Goal: Transaction & Acquisition: Purchase product/service

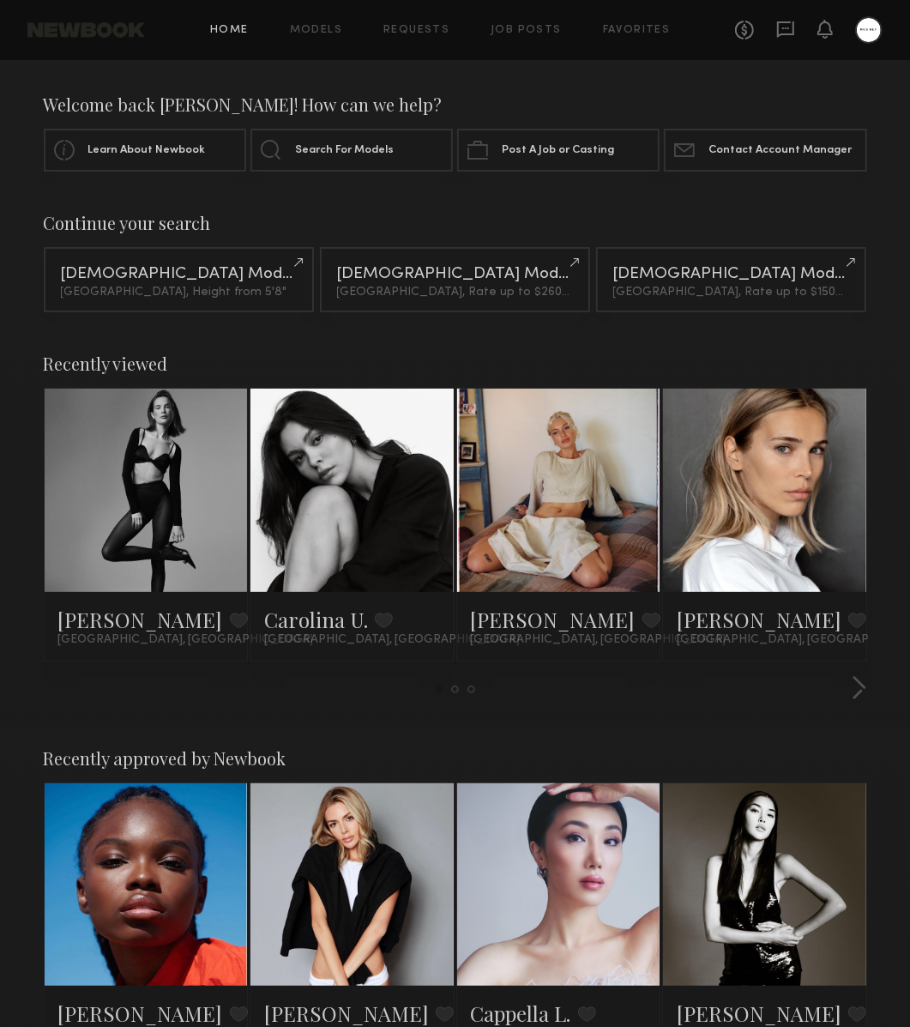
click at [139, 523] on link at bounding box center [147, 490] width 94 height 203
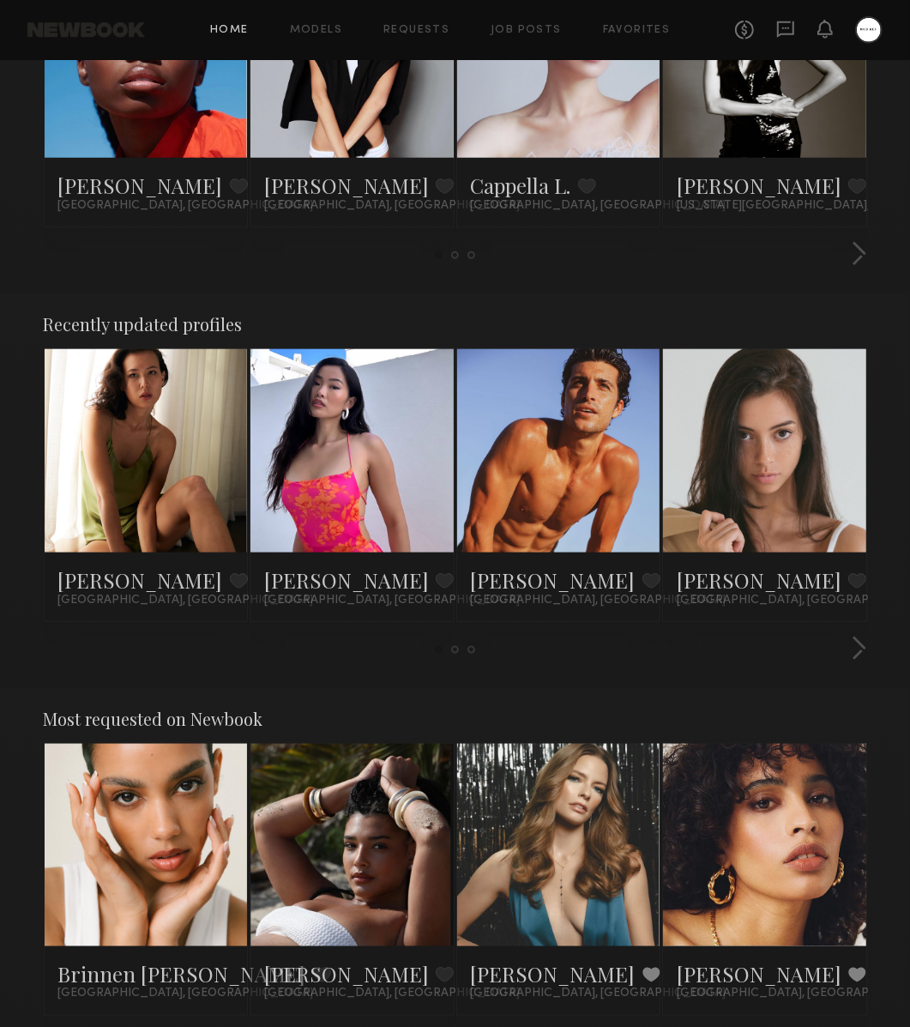
scroll to position [825, 0]
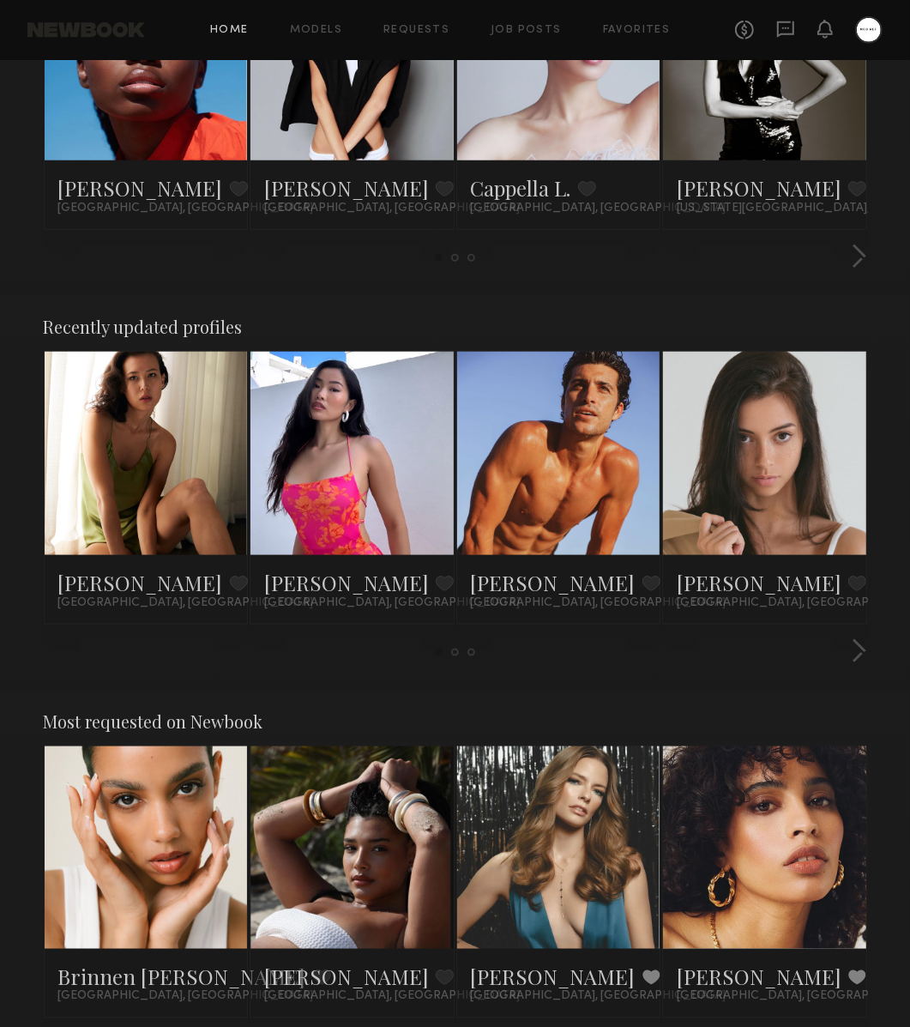
click at [366, 519] on link at bounding box center [352, 453] width 94 height 203
click at [843, 258] on div at bounding box center [456, 258] width 824 height 28
click at [854, 258] on button "button" at bounding box center [859, 258] width 16 height 28
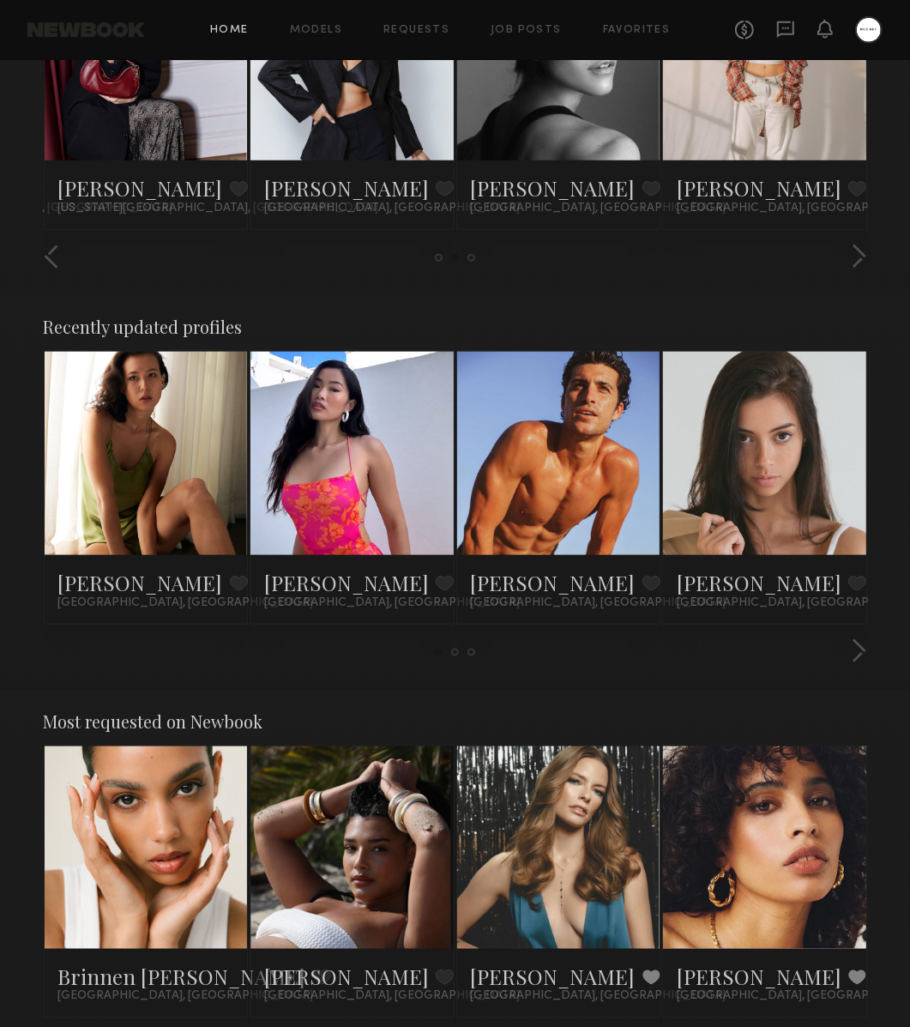
click at [841, 631] on div "Mari A. Favorite Los Angeles, CA Naraa B. Favorite Los Angeles, CA Antonio O. F…" at bounding box center [455, 500] width 825 height 299
click at [852, 640] on button "button" at bounding box center [859, 652] width 16 height 28
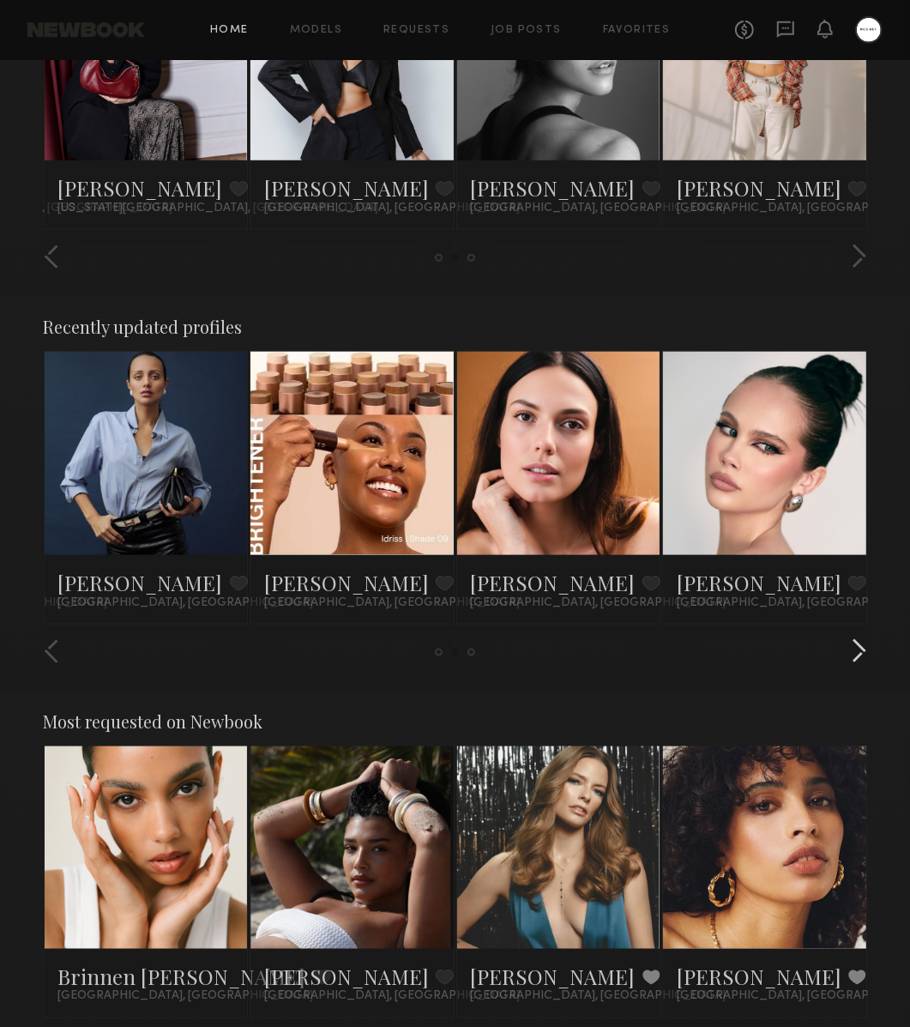
click at [851, 648] on button "button" at bounding box center [859, 652] width 16 height 28
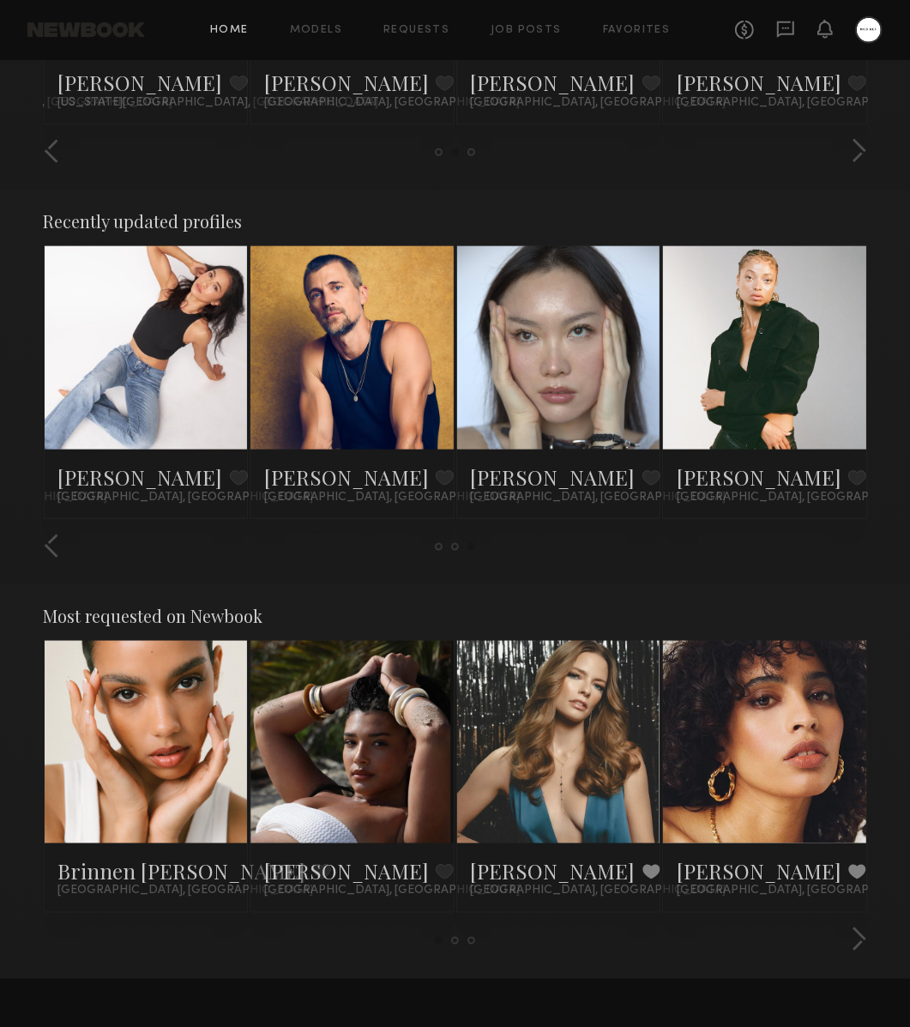
scroll to position [934, 0]
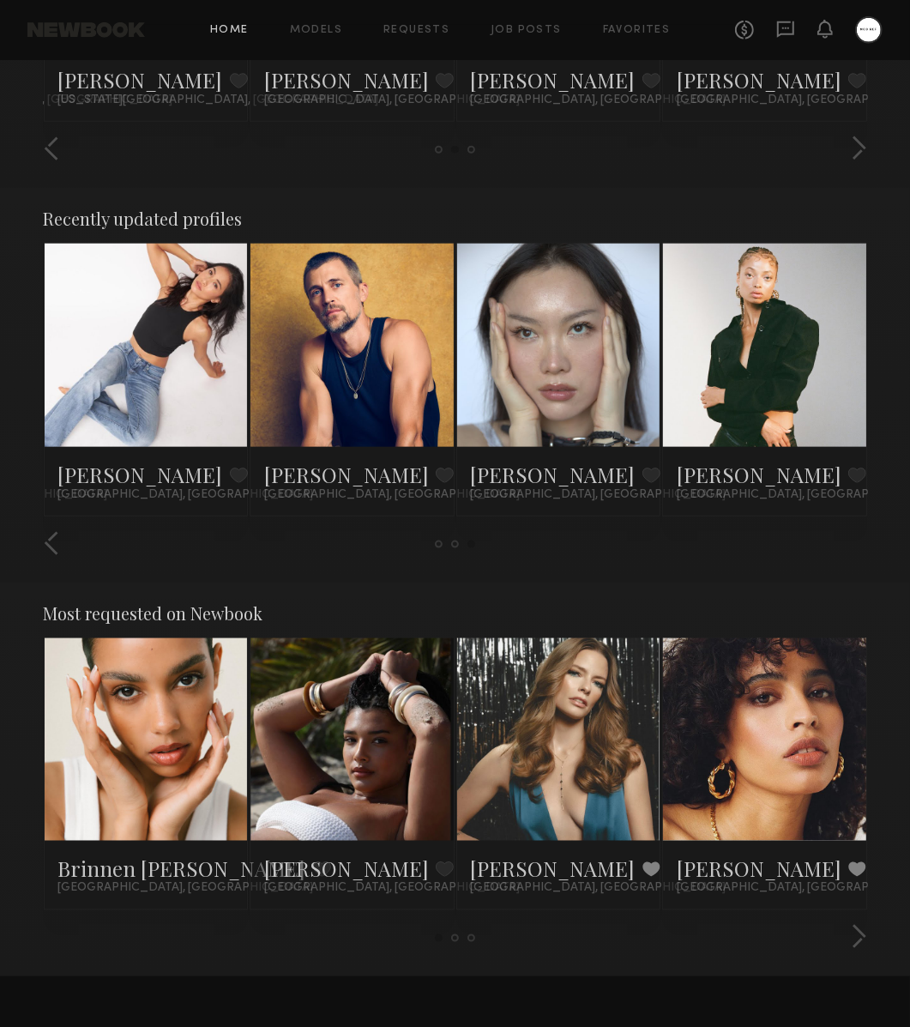
click at [595, 365] on link at bounding box center [559, 345] width 94 height 203
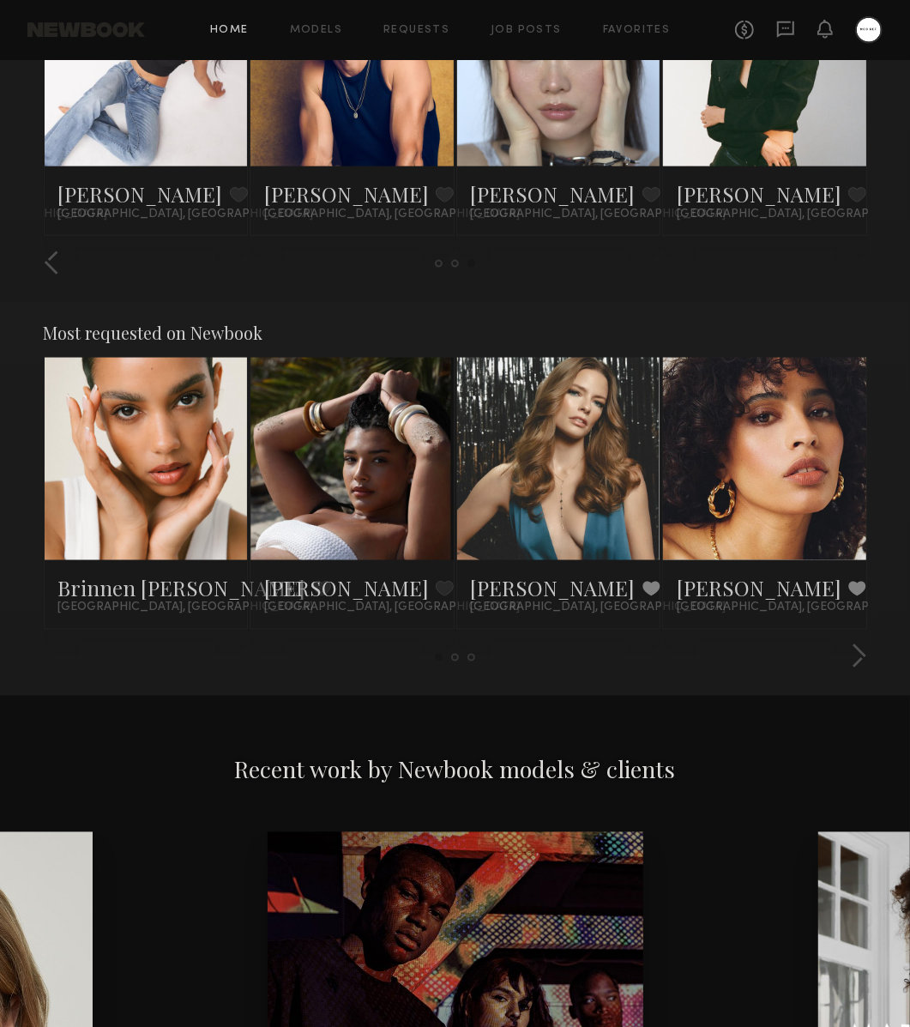
scroll to position [1224, 0]
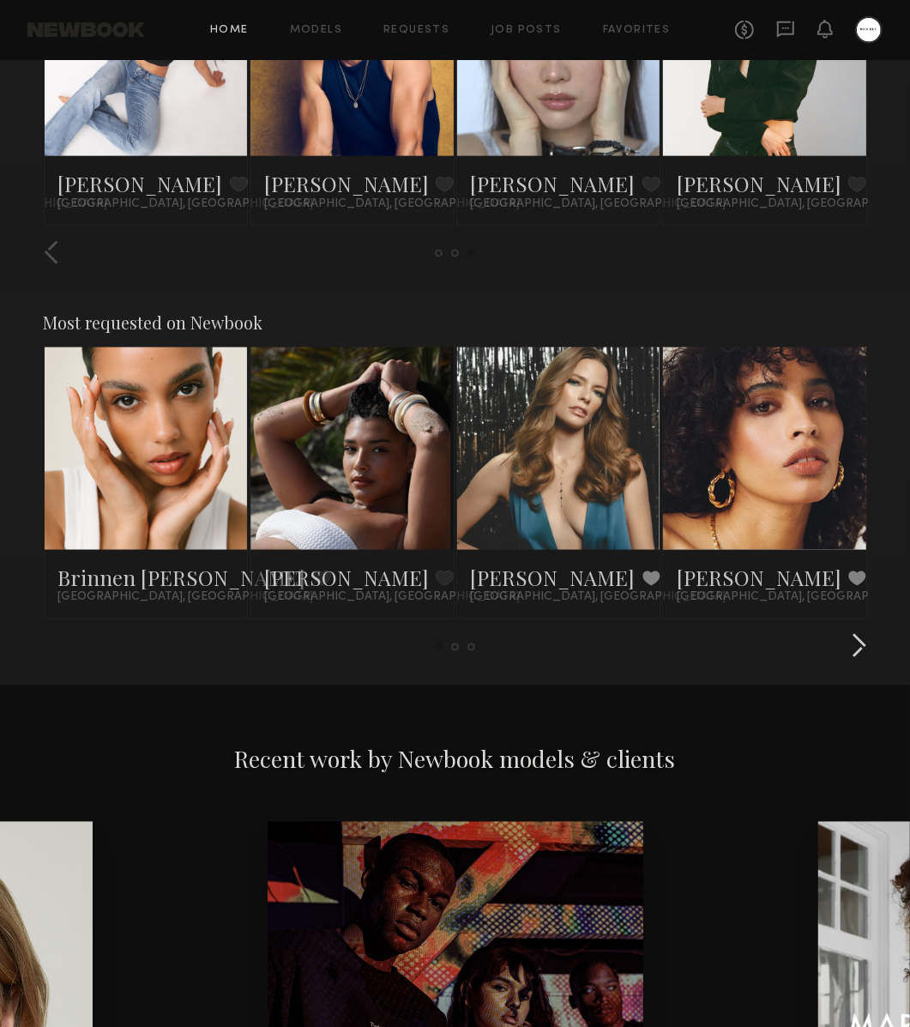
click at [857, 644] on button "button" at bounding box center [859, 647] width 16 height 28
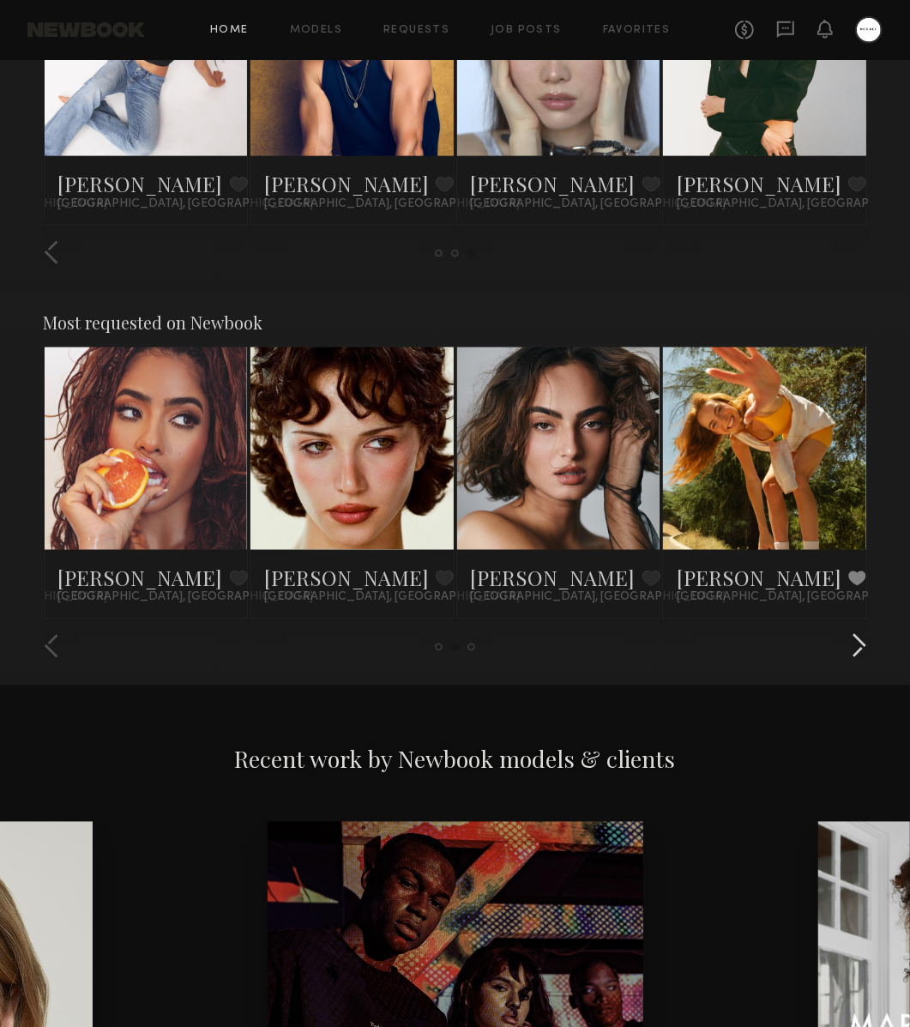
click at [855, 645] on button "button" at bounding box center [859, 647] width 16 height 28
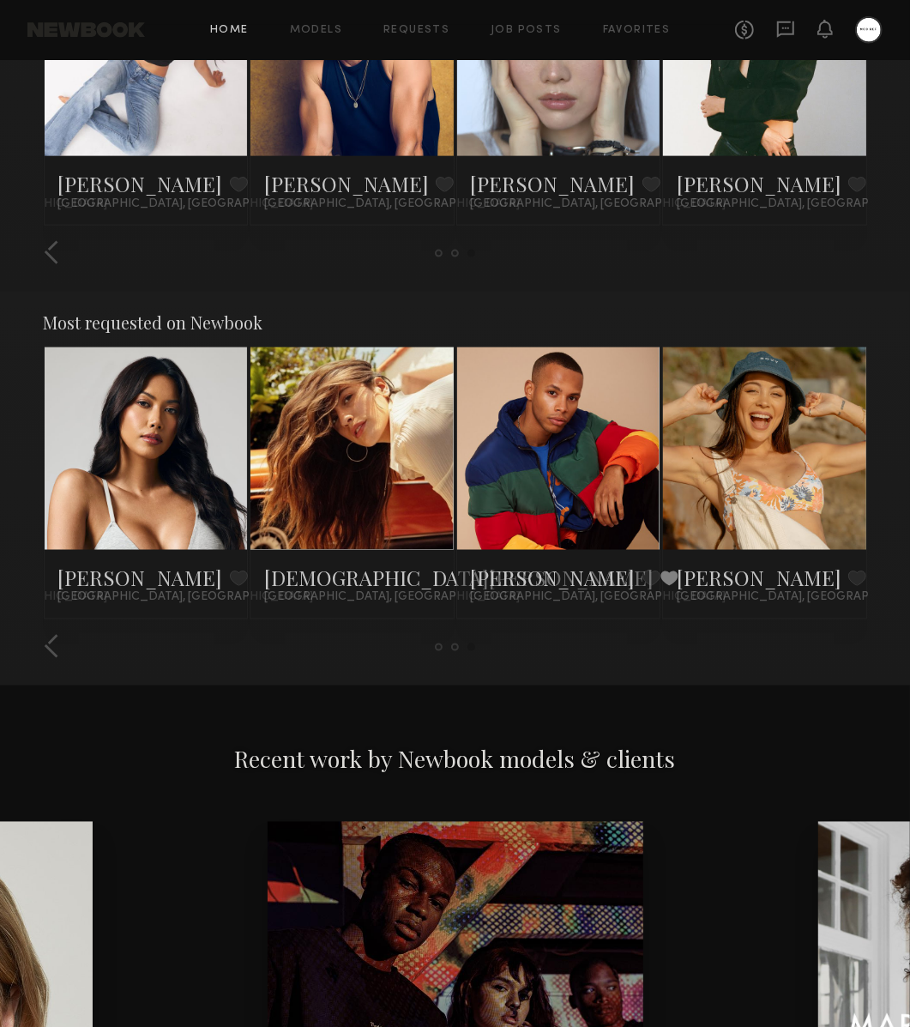
click at [34, 640] on div "Most requested on Newbook Brinnen T. Favorite Los Angeles, CA Haleigh W. Favori…" at bounding box center [455, 489] width 910 height 395
click at [44, 642] on button "button" at bounding box center [52, 647] width 16 height 28
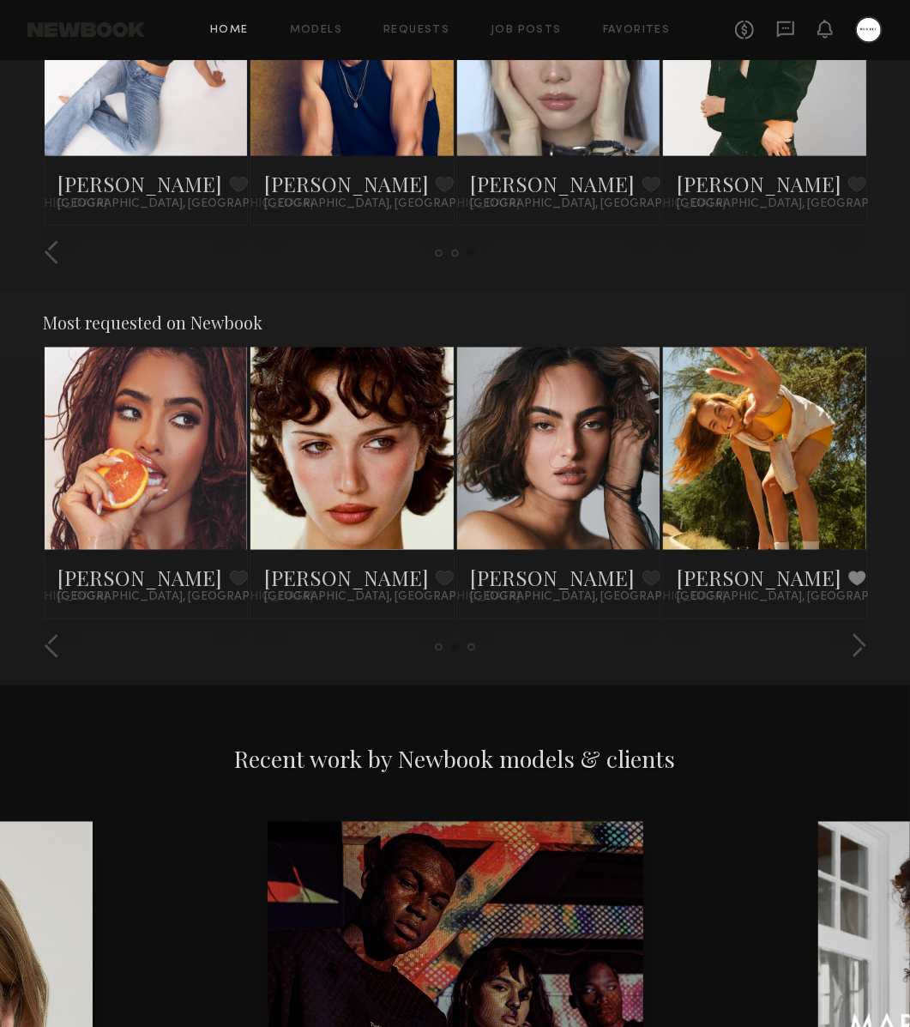
click at [745, 400] on link at bounding box center [765, 448] width 94 height 203
click at [855, 631] on div "Brinnen T. Favorite Los Angeles, CA Haleigh W. Favorite Los Angeles, CA Jess M.…" at bounding box center [455, 496] width 825 height 299
click at [857, 637] on button "button" at bounding box center [859, 647] width 16 height 28
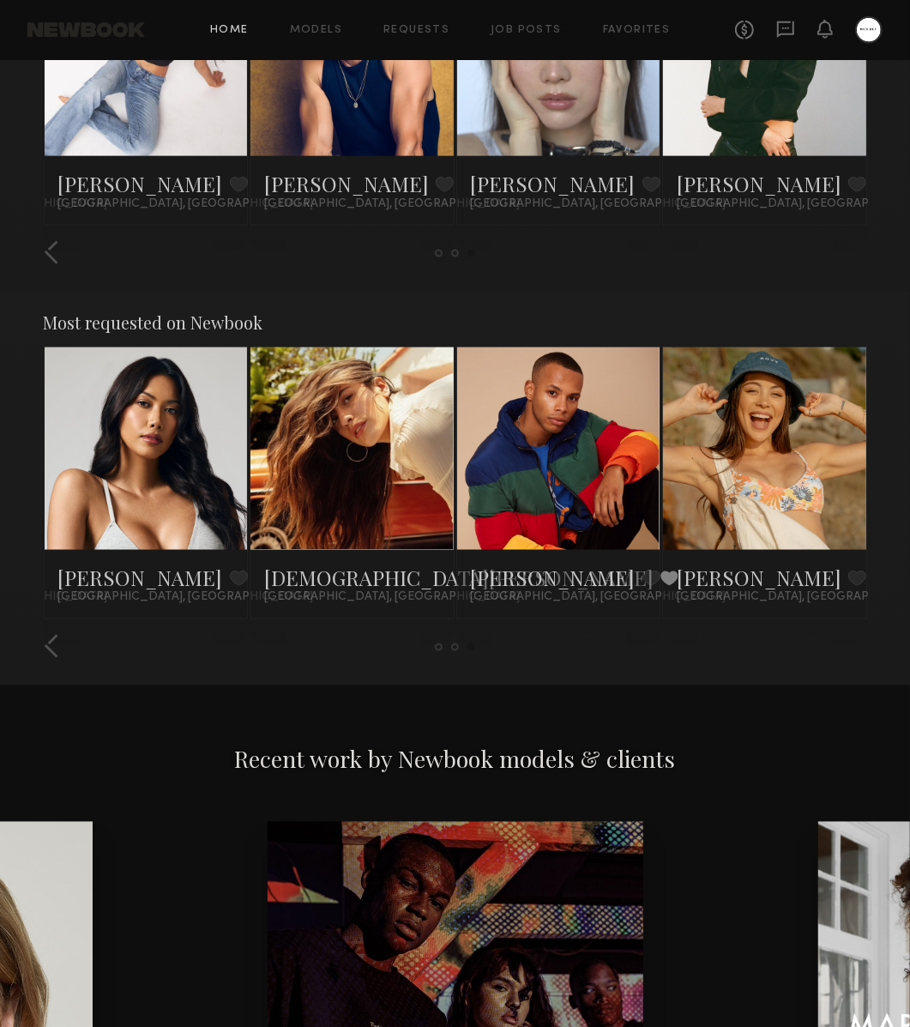
click at [204, 443] on div at bounding box center [146, 448] width 203 height 203
click at [155, 415] on link at bounding box center [147, 448] width 94 height 203
click at [347, 451] on link at bounding box center [352, 448] width 94 height 203
click at [741, 517] on link at bounding box center [765, 448] width 94 height 203
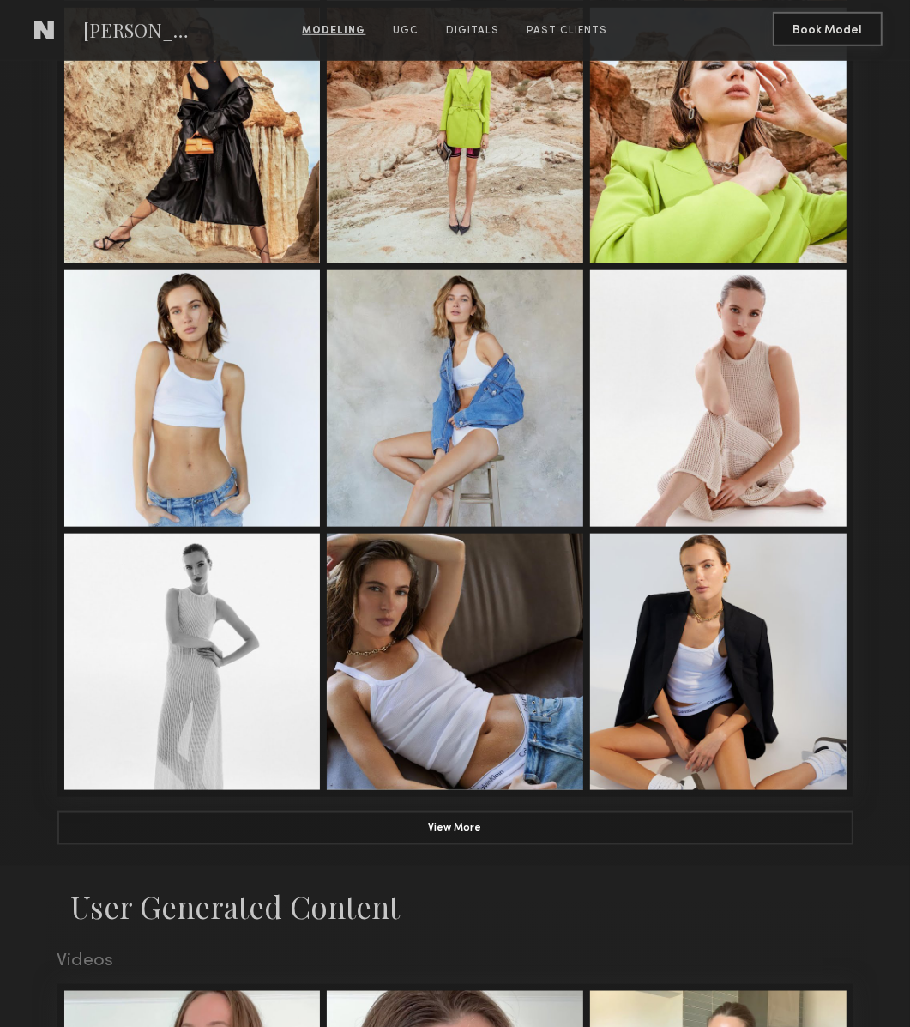
scroll to position [636, 0]
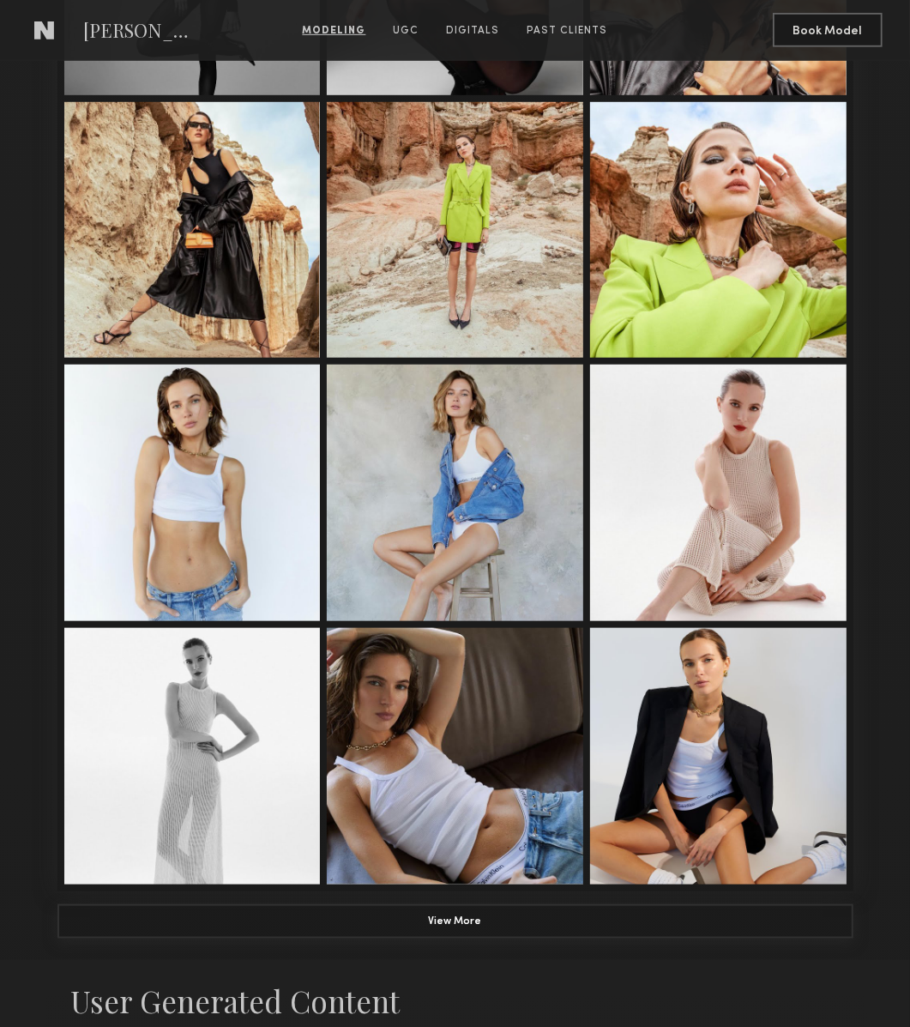
click at [565, 918] on button "View More" at bounding box center [455, 921] width 796 height 34
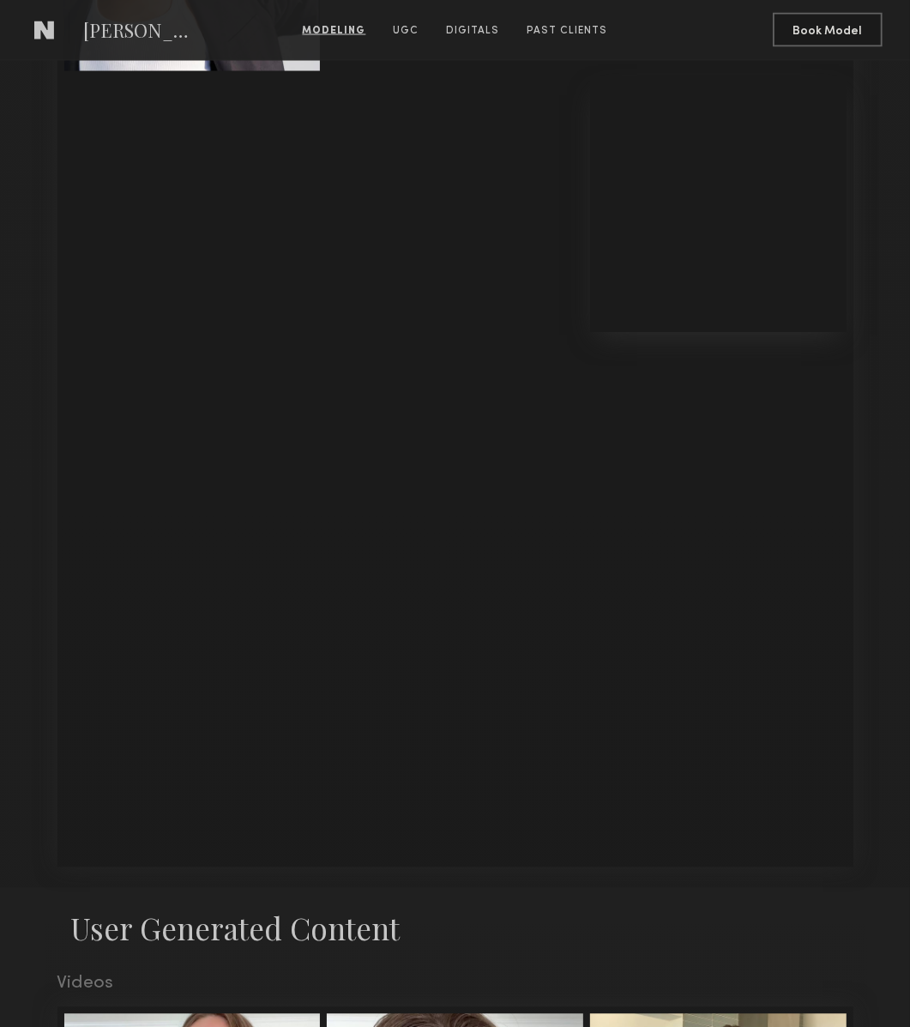
scroll to position [1687, 0]
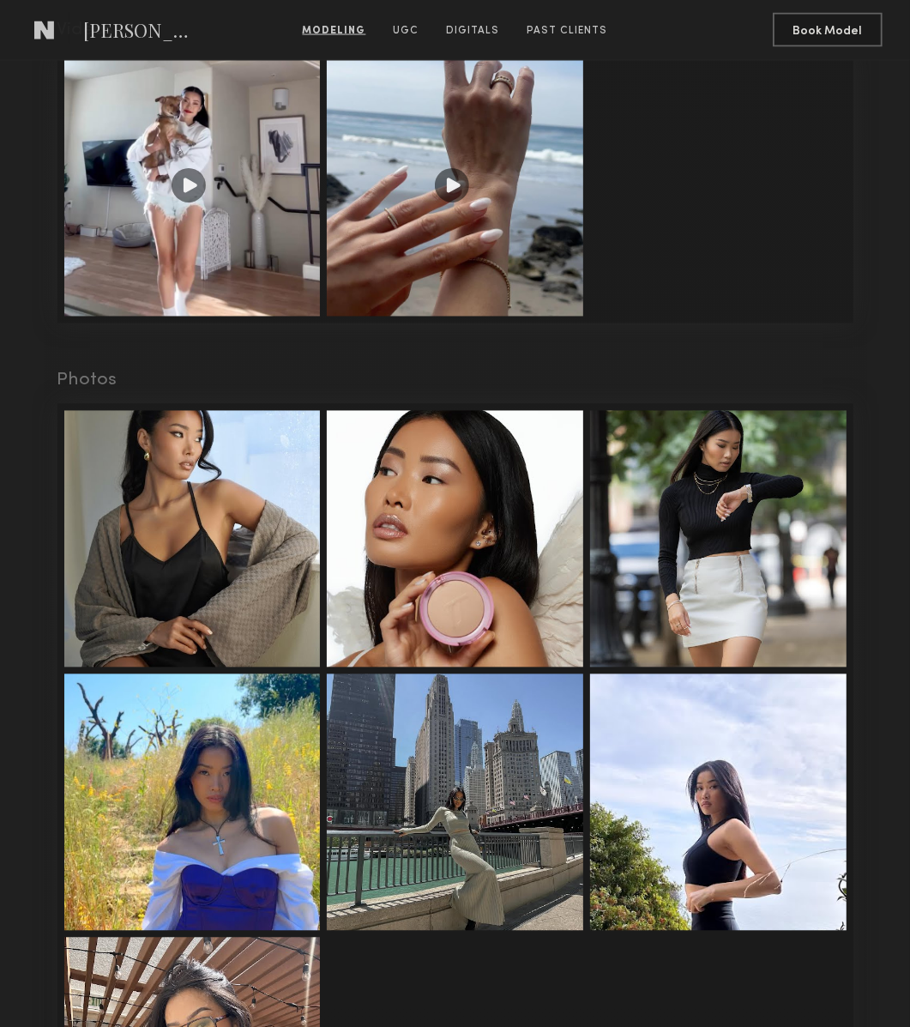
scroll to position [1705, 0]
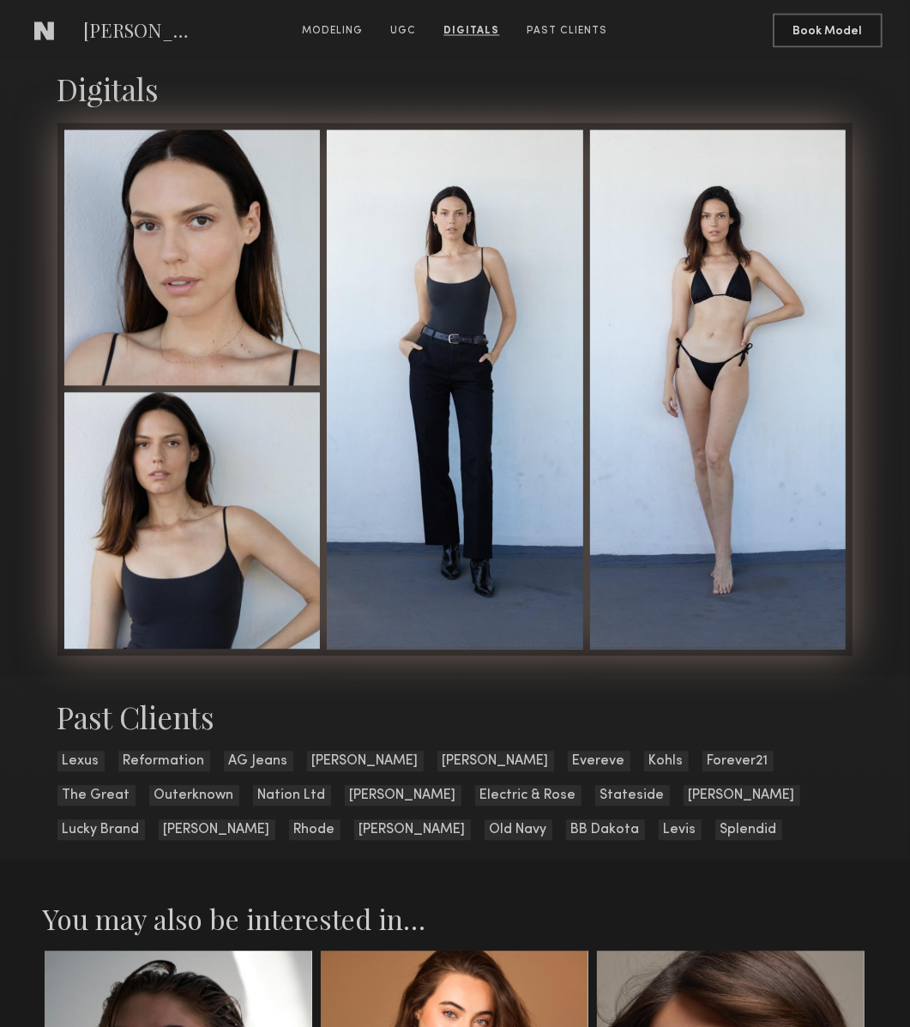
scroll to position [2493, 0]
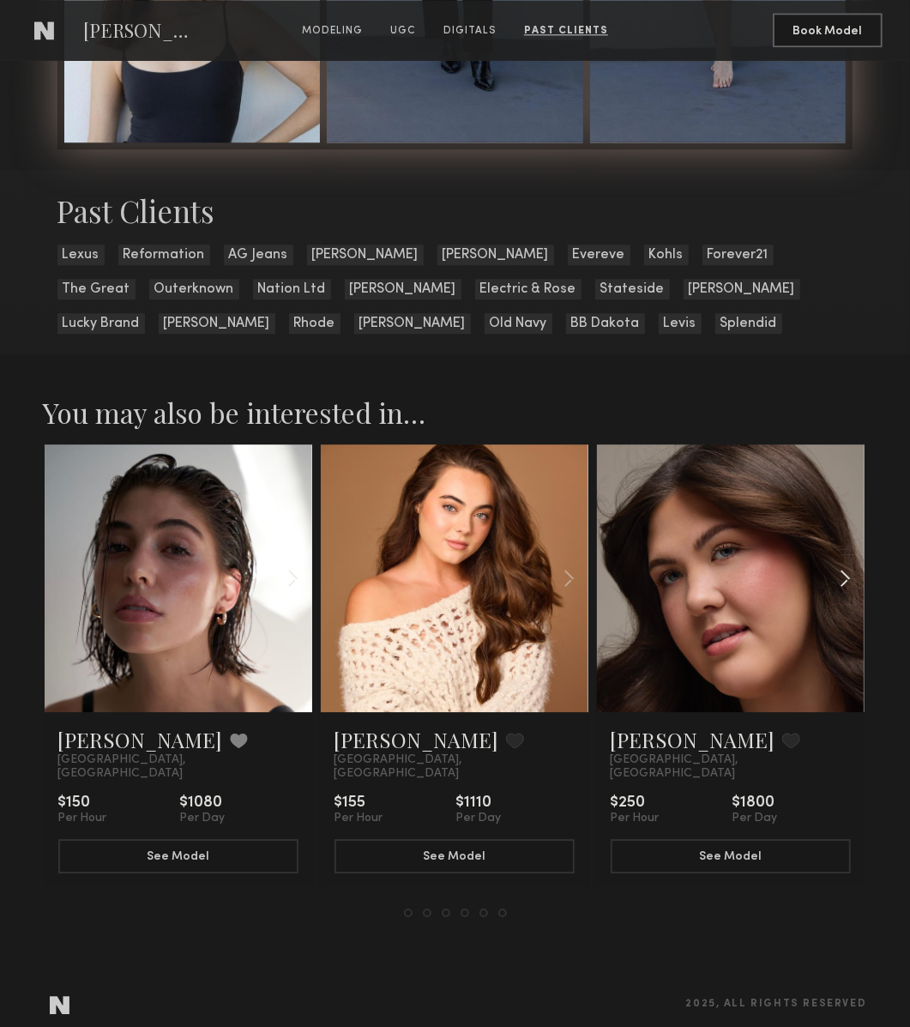
click at [841, 577] on common-icon at bounding box center [845, 578] width 25 height 33
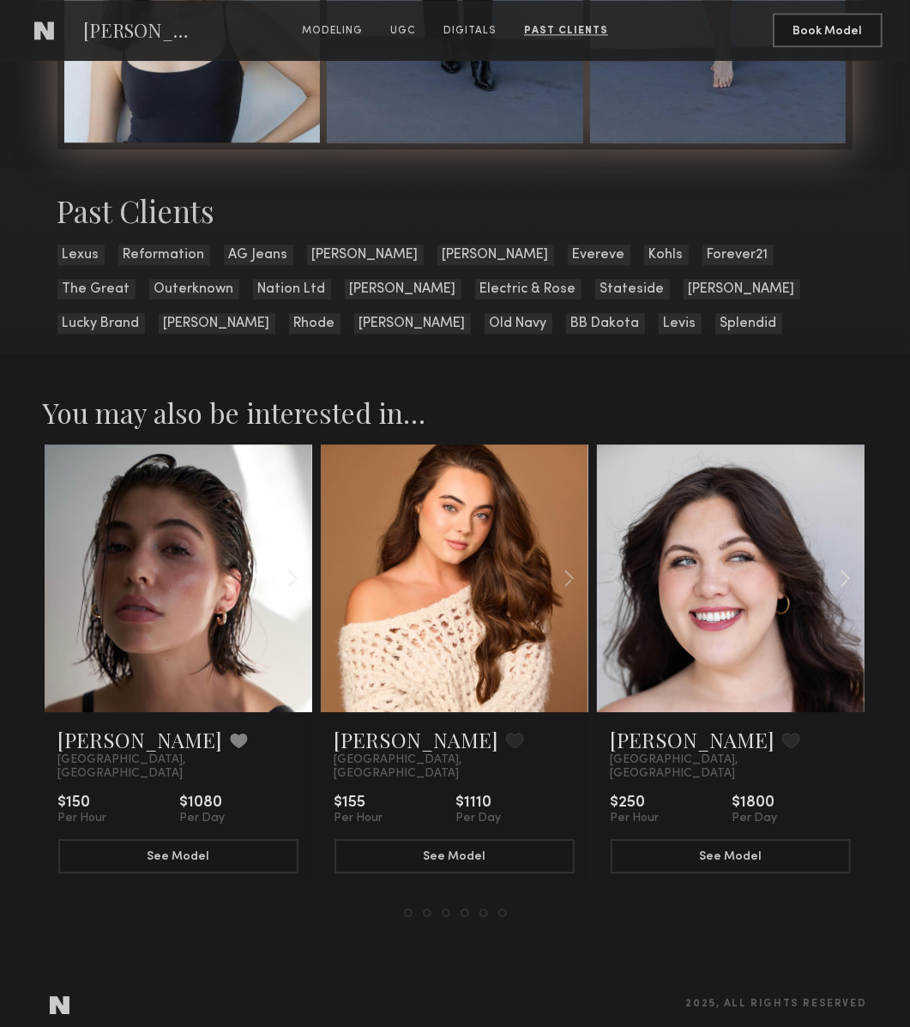
click at [840, 577] on common-icon at bounding box center [845, 578] width 25 height 33
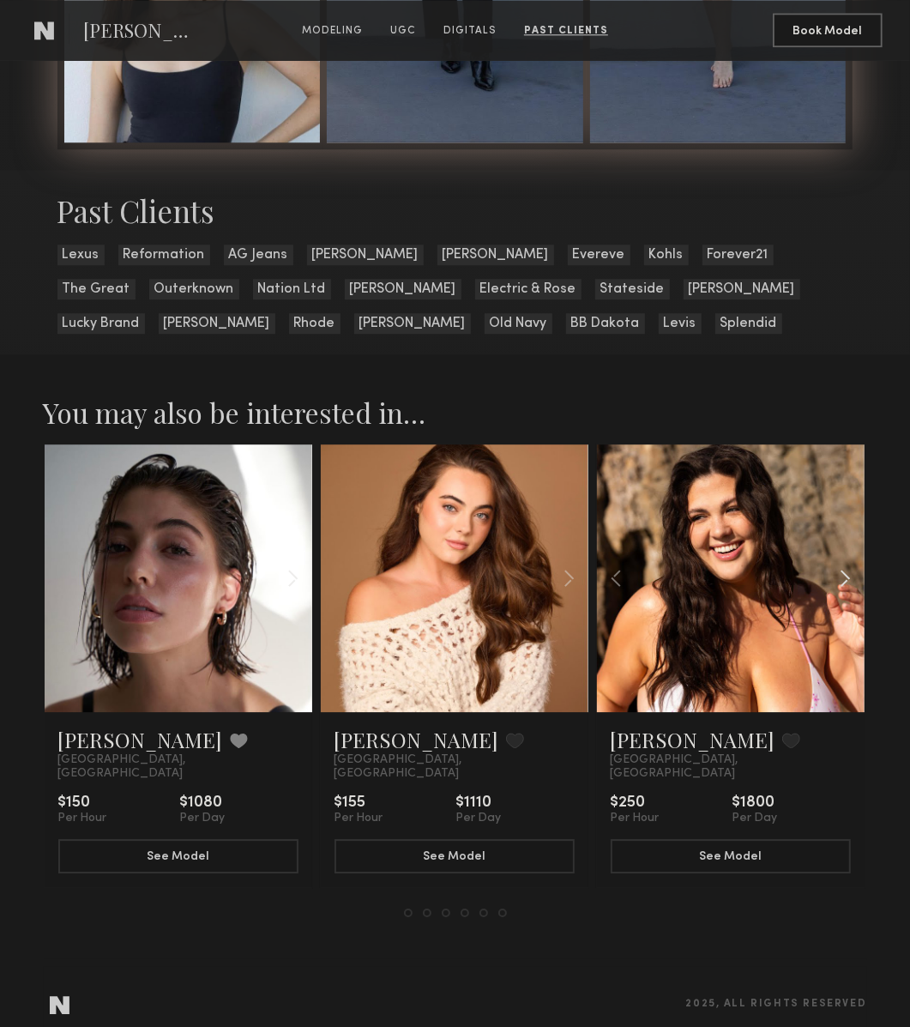
scroll to position [2487, 0]
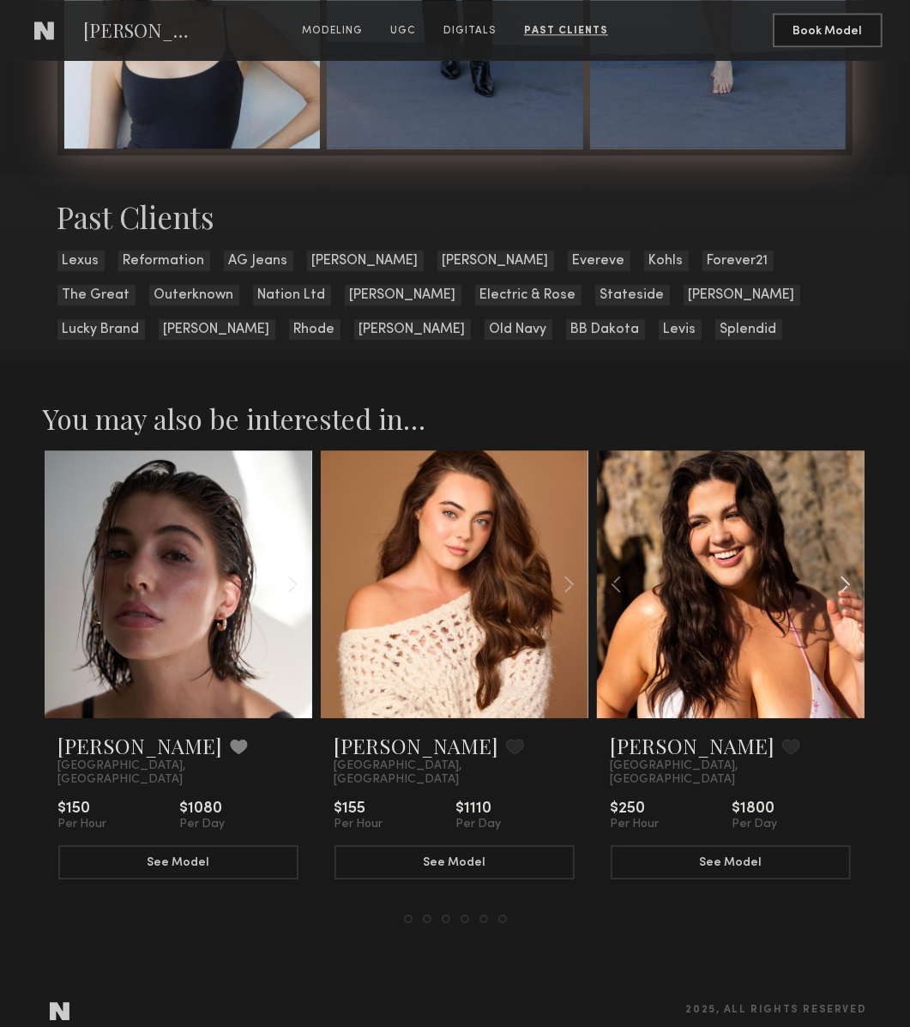
click at [840, 576] on common-icon at bounding box center [845, 584] width 25 height 33
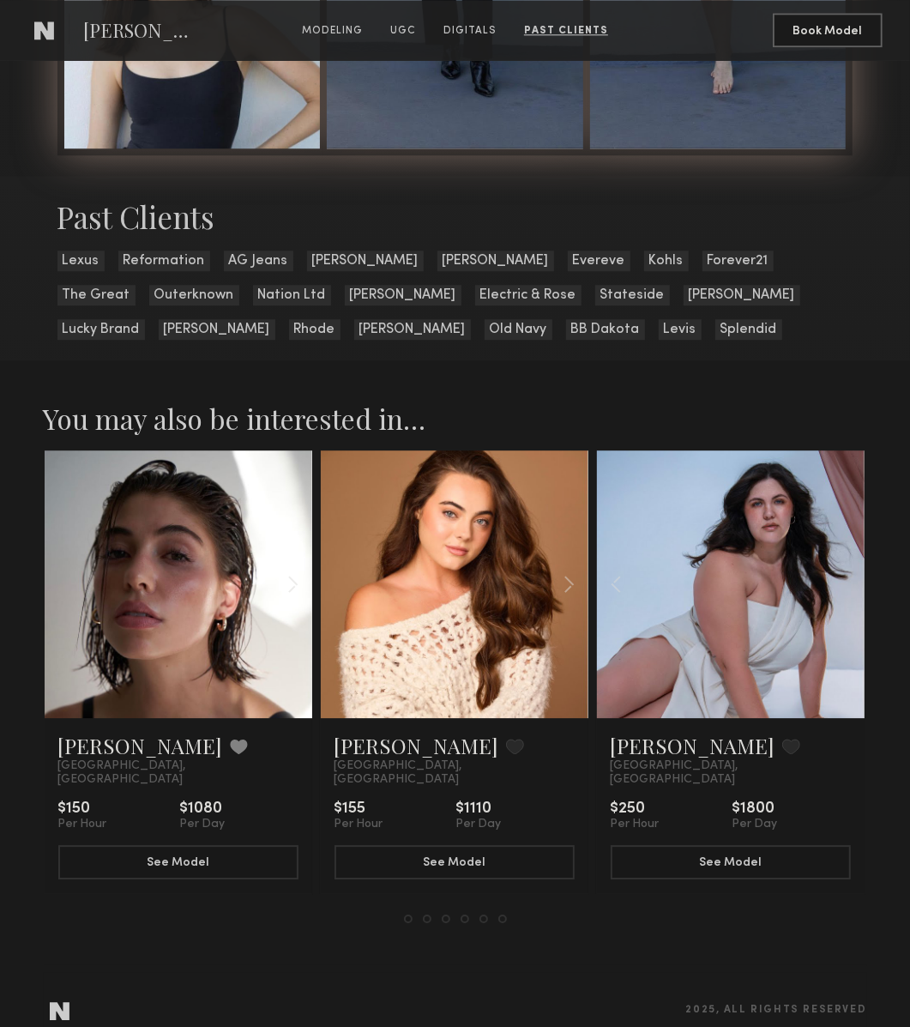
click at [840, 576] on div at bounding box center [731, 584] width 268 height 268
click at [408, 915] on button at bounding box center [408, 919] width 9 height 9
click at [423, 915] on button at bounding box center [427, 919] width 9 height 9
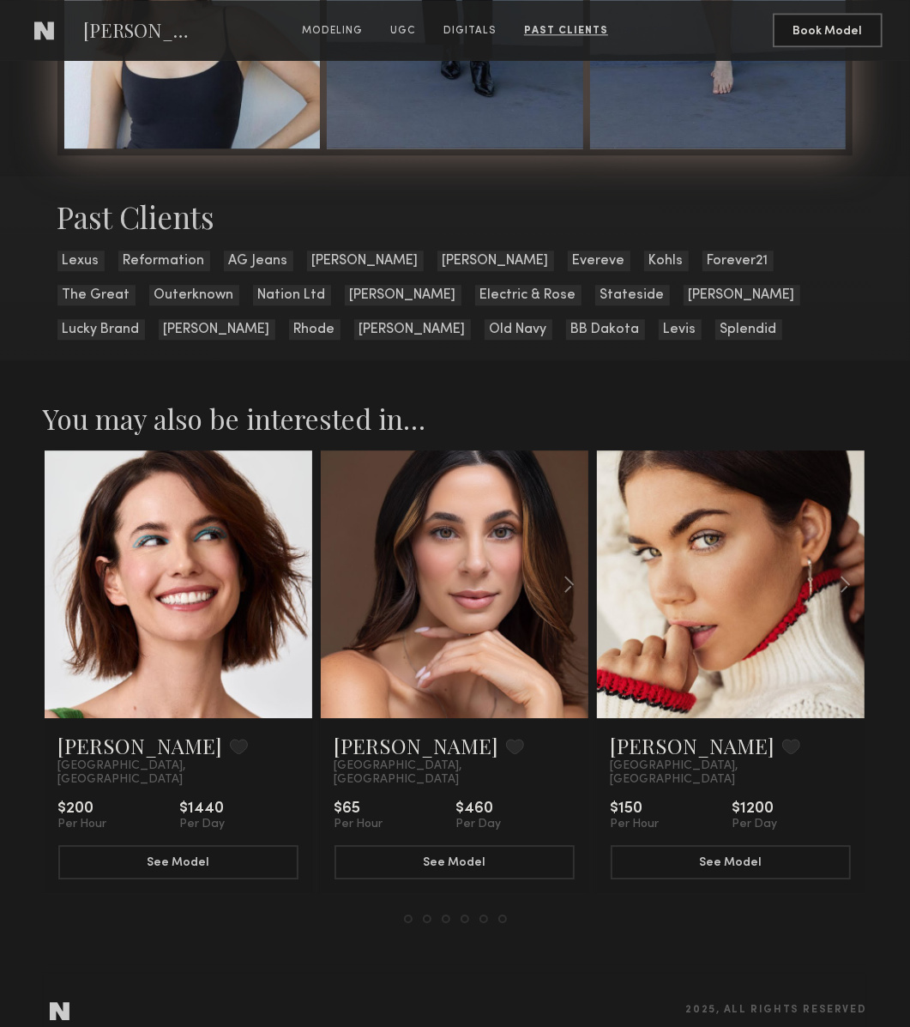
click at [449, 915] on button at bounding box center [446, 919] width 9 height 9
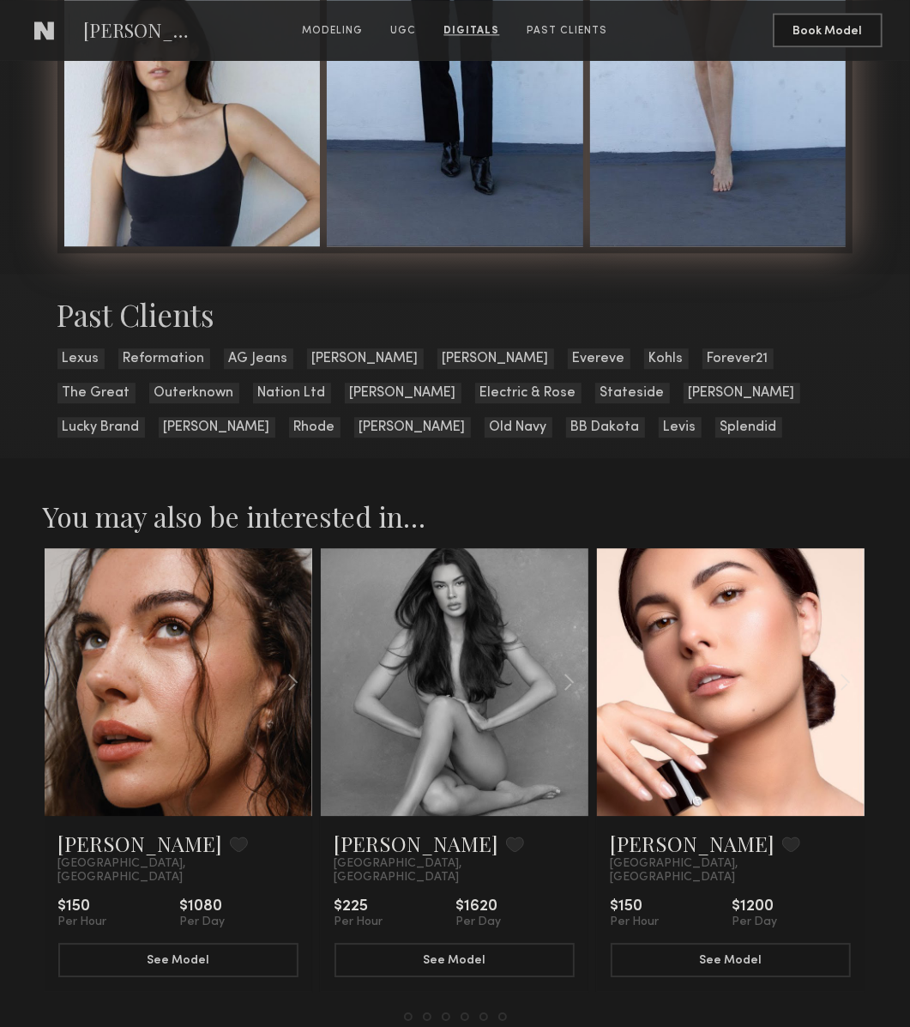
scroll to position [2388, 0]
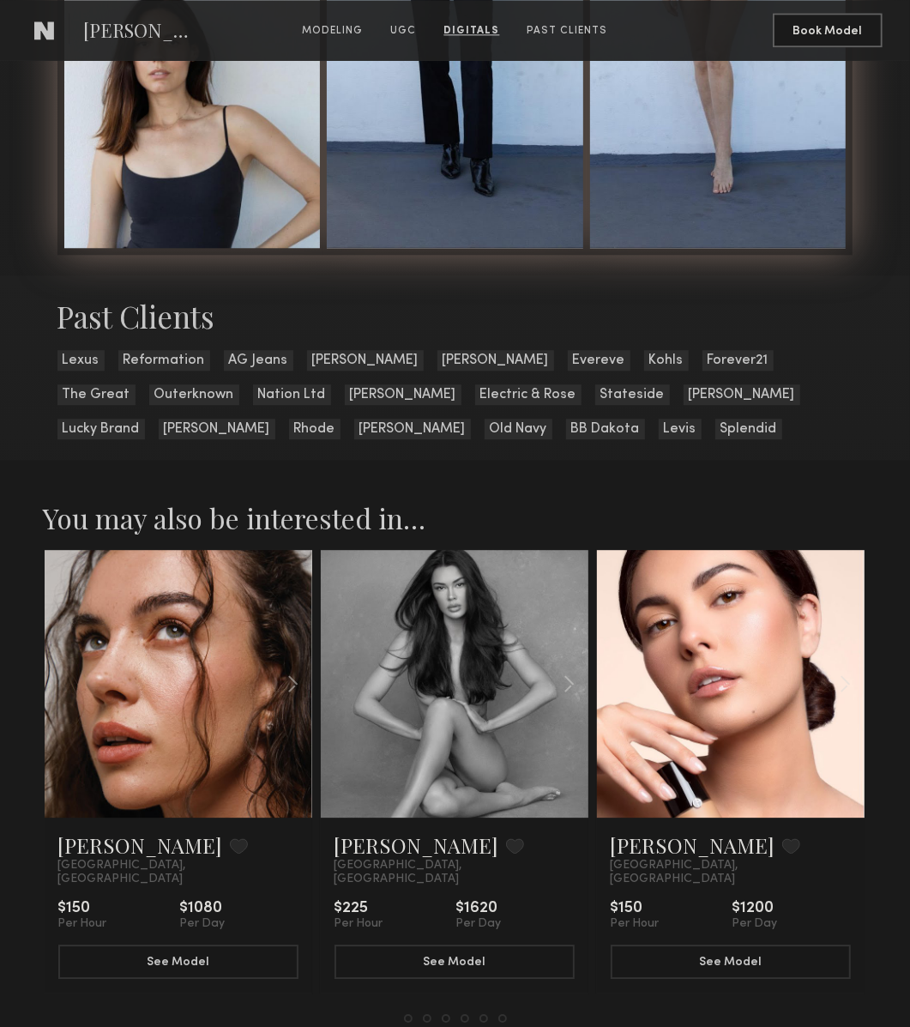
click at [461, 1014] on button at bounding box center [465, 1018] width 9 height 9
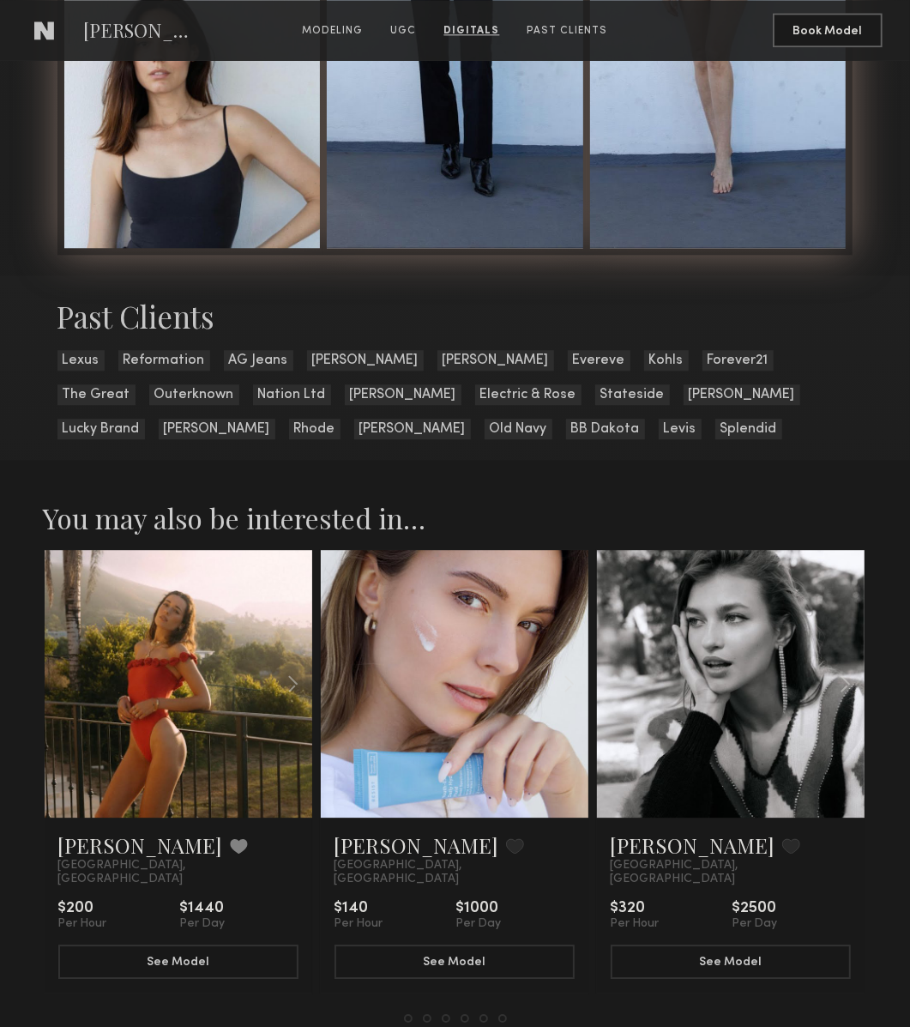
click at [458, 793] on link at bounding box center [453, 684] width 91 height 268
click at [160, 698] on link at bounding box center [177, 684] width 91 height 268
click at [466, 1014] on button at bounding box center [465, 1018] width 9 height 9
click at [486, 1014] on button at bounding box center [484, 1018] width 9 height 9
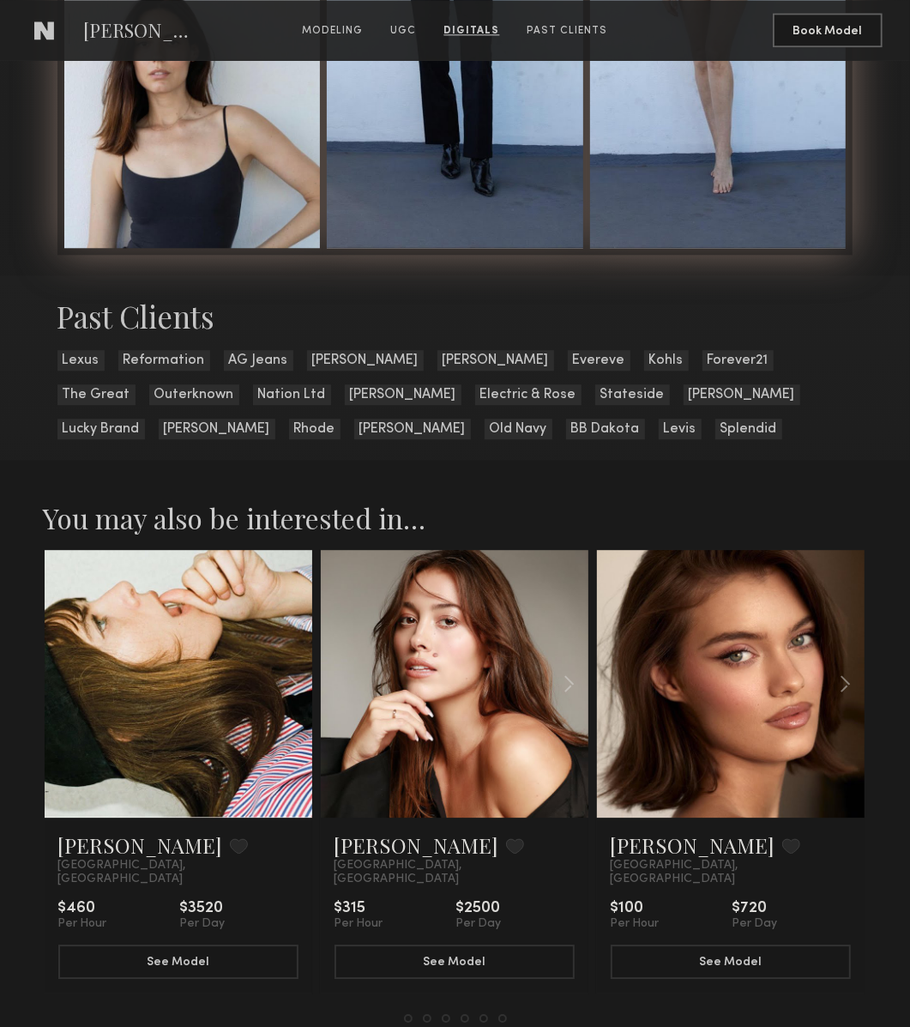
click at [507, 1006] on div "Emily L. Favorite Los Angeles, CA $460 Per Hour $3520 Per Day See Model Laurel …" at bounding box center [456, 786] width 824 height 474
click at [507, 1005] on div "Emily L. Favorite Los Angeles, CA $460 Per Hour $3520 Per Day See Model Laurel …" at bounding box center [456, 786] width 824 height 474
click at [499, 1014] on button at bounding box center [503, 1018] width 9 height 9
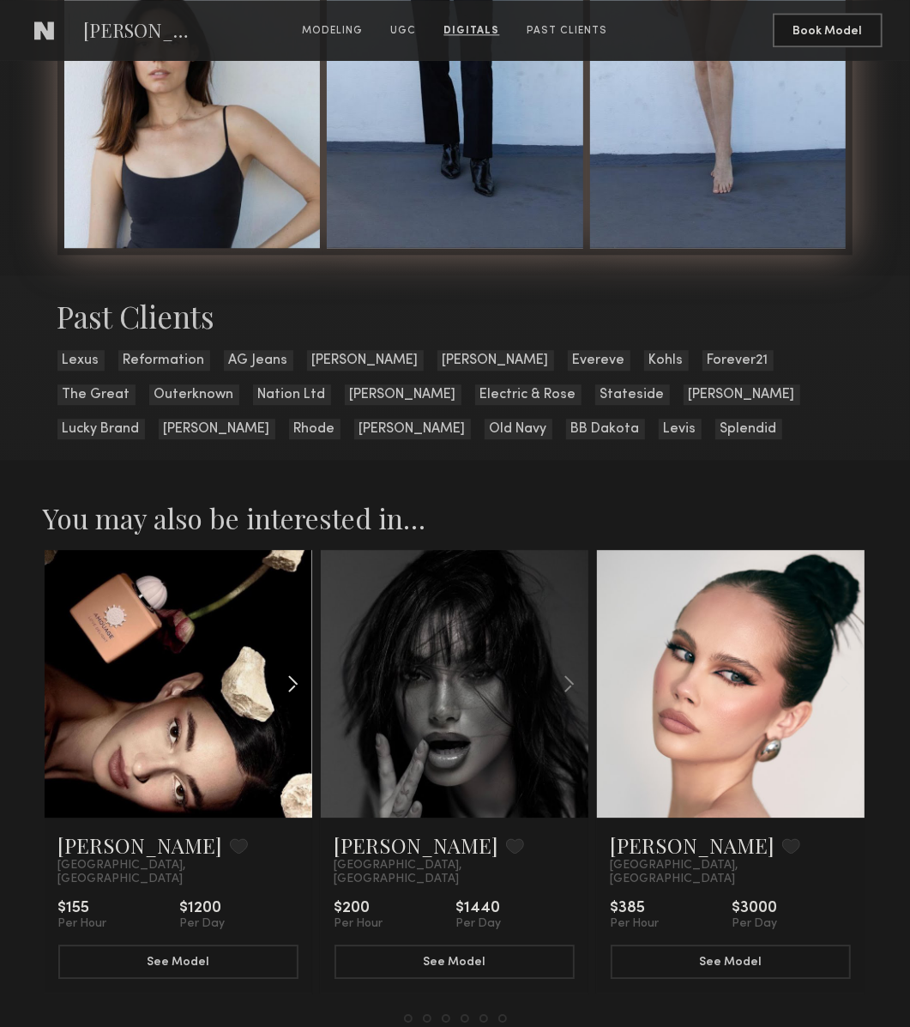
click at [226, 628] on div at bounding box center [268, 684] width 88 height 268
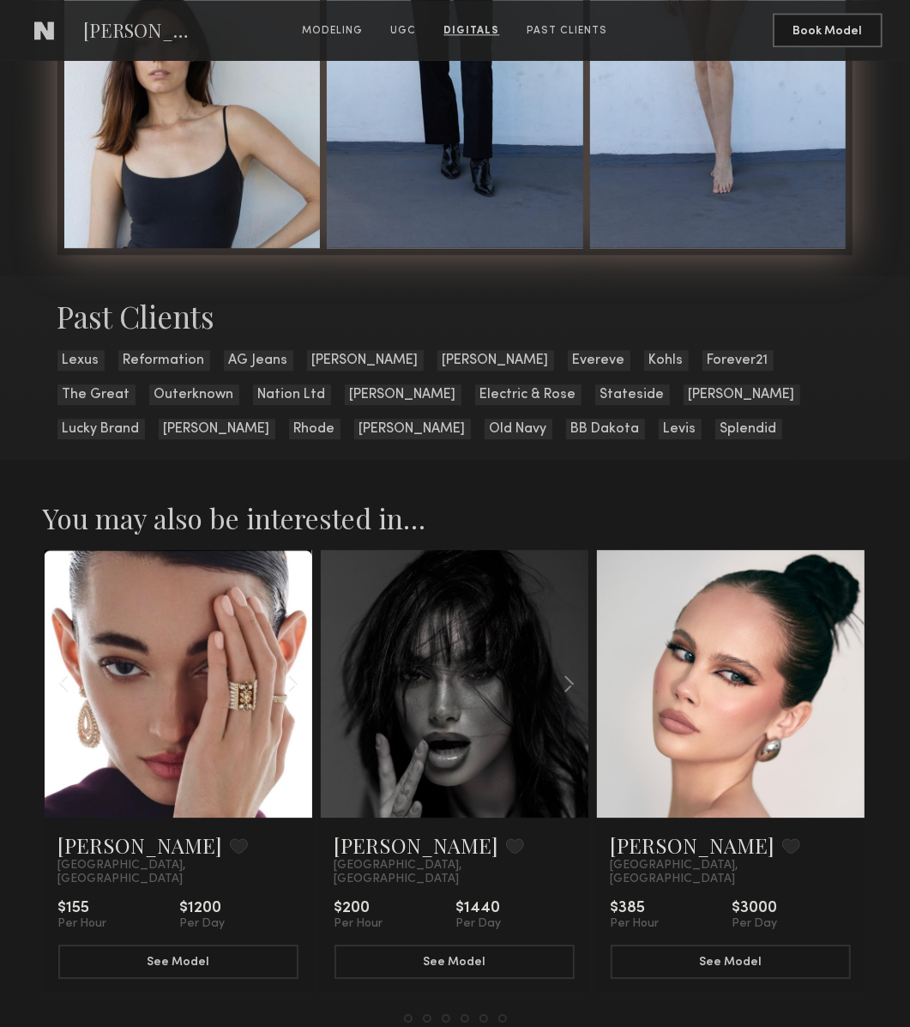
click at [476, 654] on link at bounding box center [453, 684] width 91 height 268
click at [431, 1014] on div at bounding box center [455, 1018] width 103 height 9
click at [426, 1014] on button at bounding box center [427, 1018] width 9 height 9
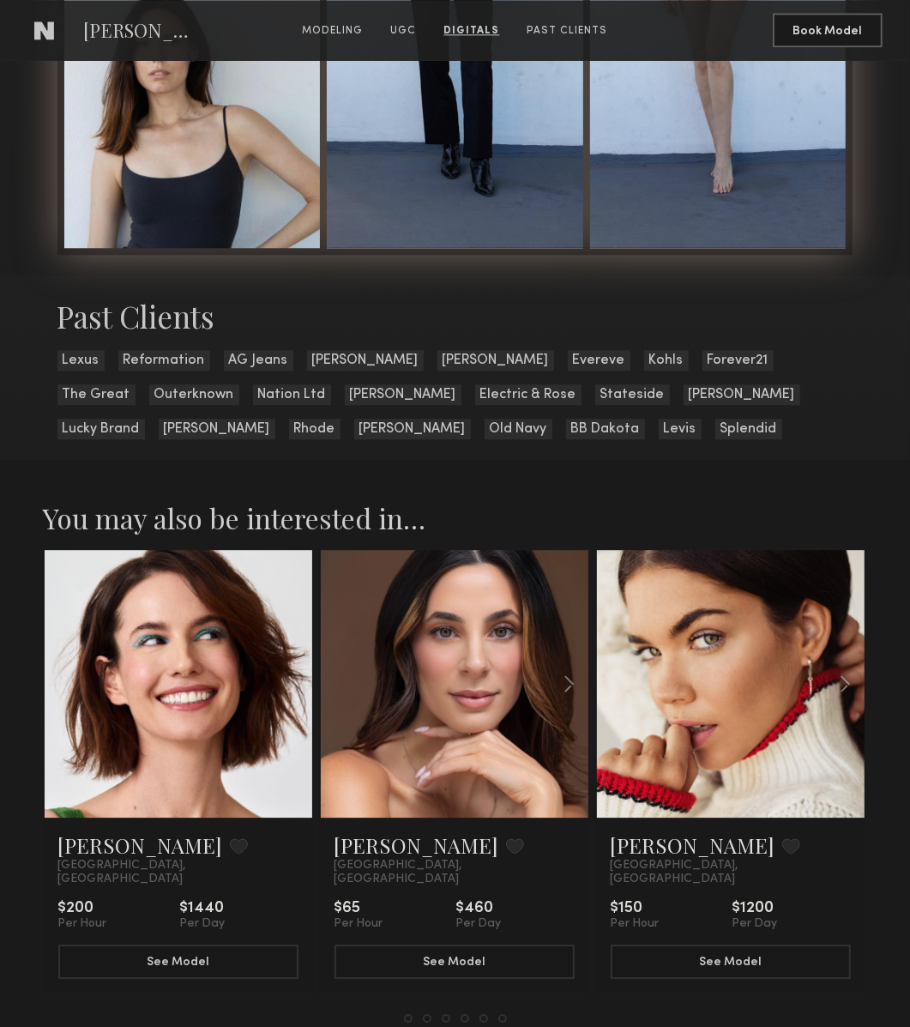
click at [450, 1014] on div at bounding box center [455, 1018] width 103 height 9
click at [441, 1014] on div at bounding box center [455, 1018] width 103 height 9
click at [445, 1014] on button at bounding box center [446, 1018] width 9 height 9
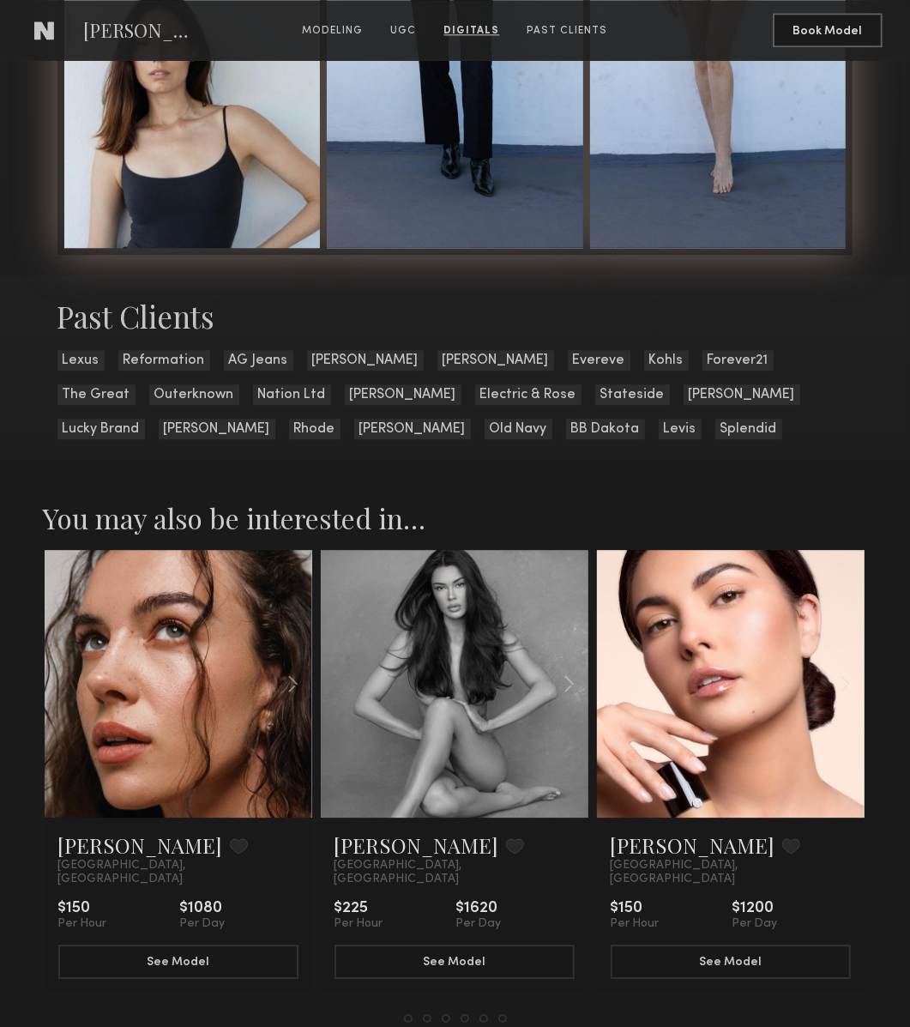
click at [458, 1014] on div at bounding box center [455, 1018] width 103 height 9
click at [461, 1014] on button at bounding box center [465, 1018] width 9 height 9
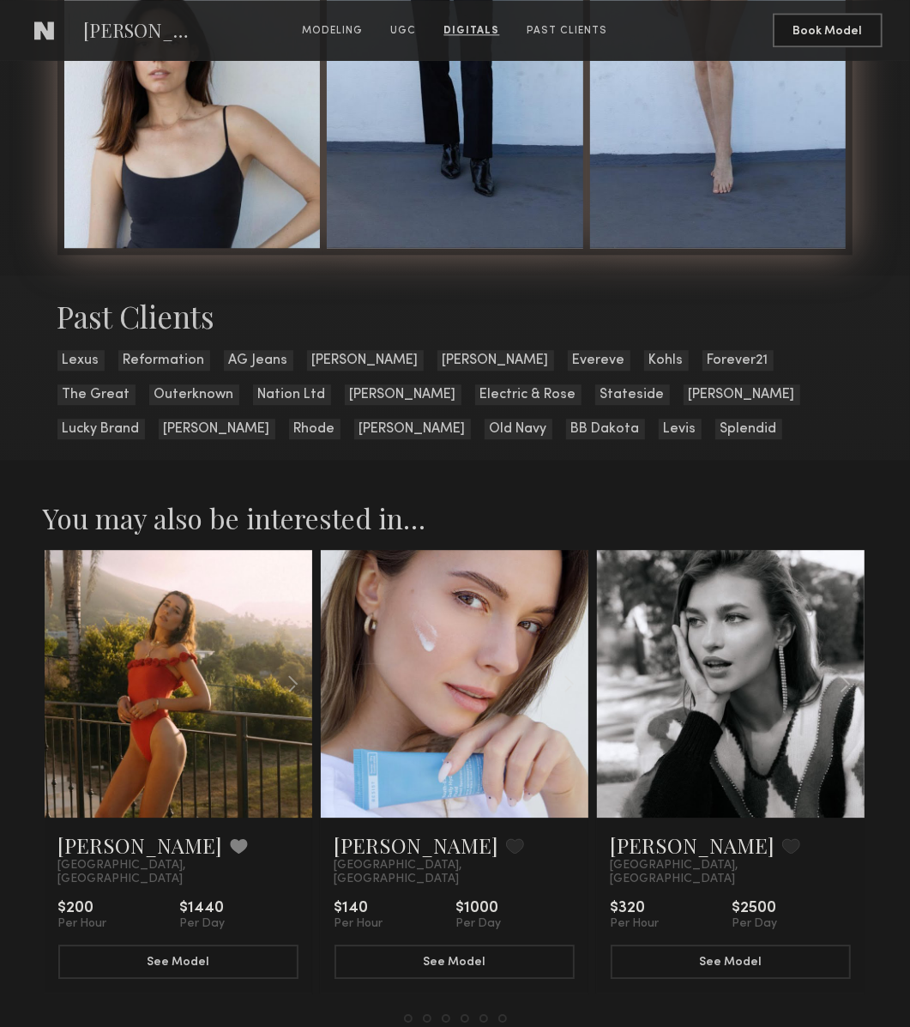
click at [473, 1014] on div at bounding box center [455, 1018] width 103 height 9
click at [482, 1014] on button at bounding box center [484, 1018] width 9 height 9
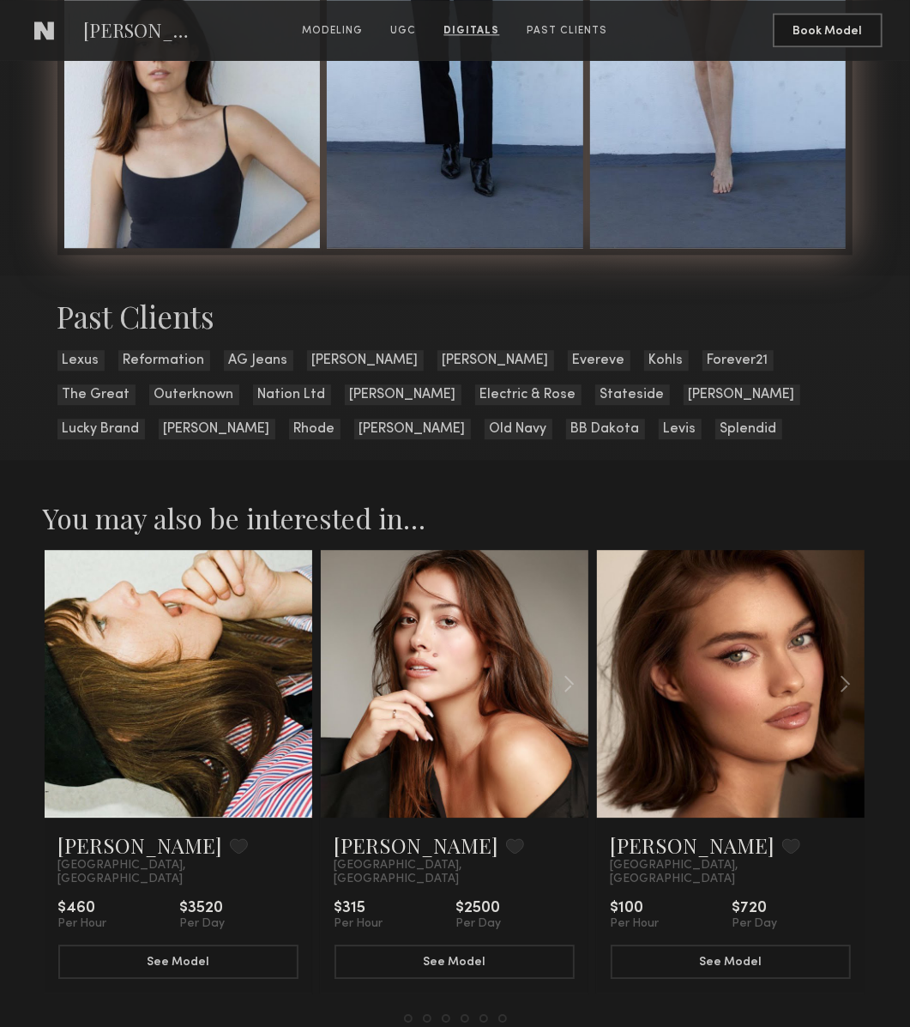
click at [495, 1014] on div at bounding box center [455, 1018] width 103 height 9
click at [499, 1014] on button at bounding box center [503, 1018] width 9 height 9
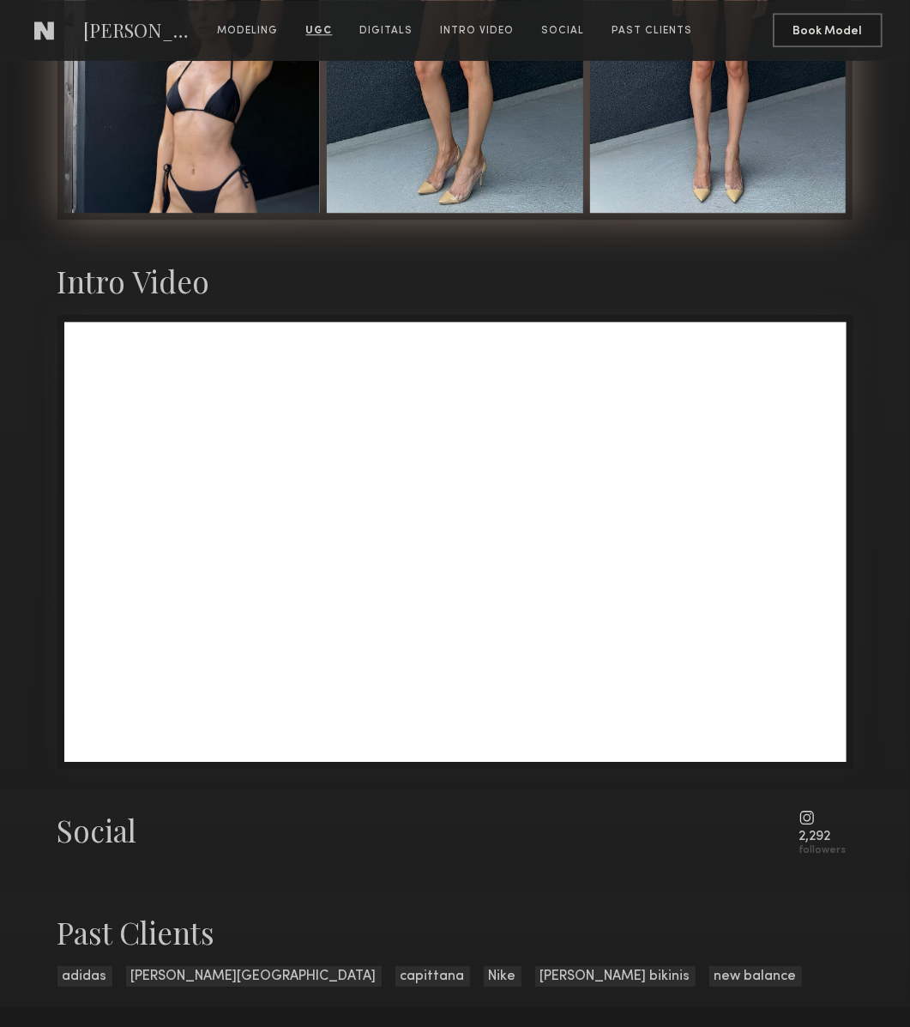
scroll to position [3284, 0]
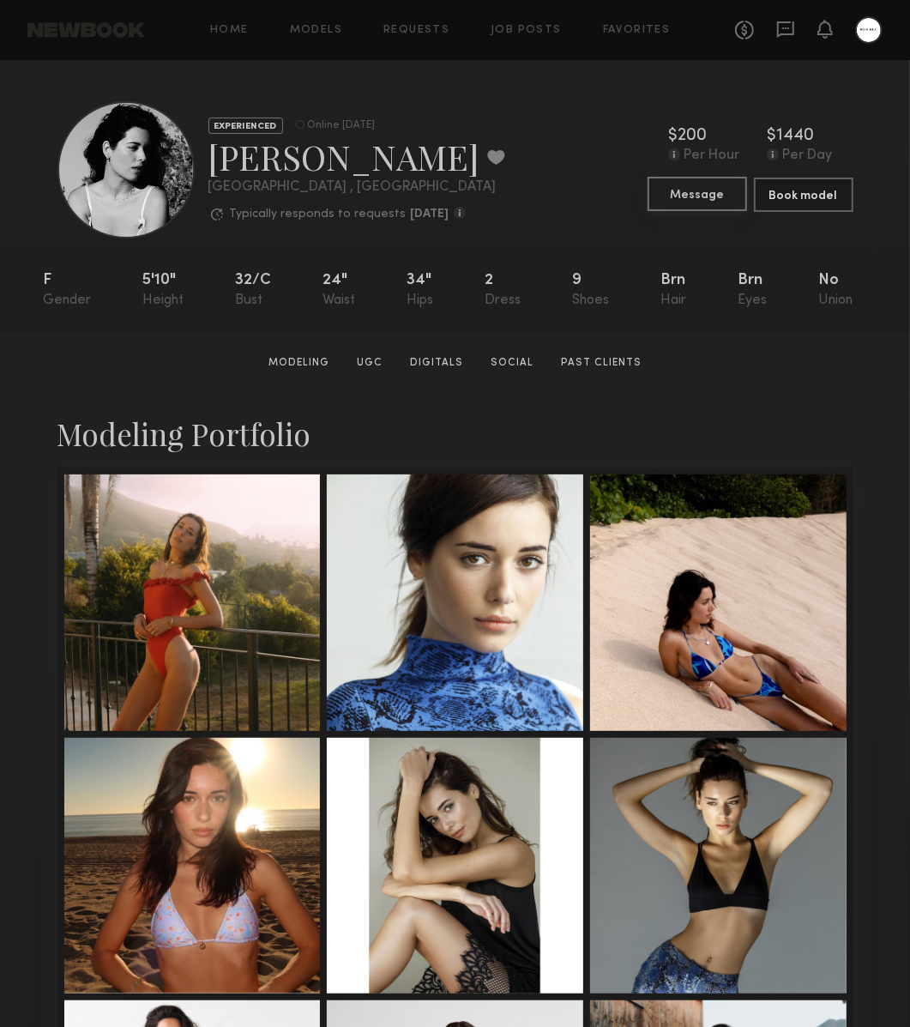
click at [709, 193] on button "Message" at bounding box center [698, 194] width 100 height 34
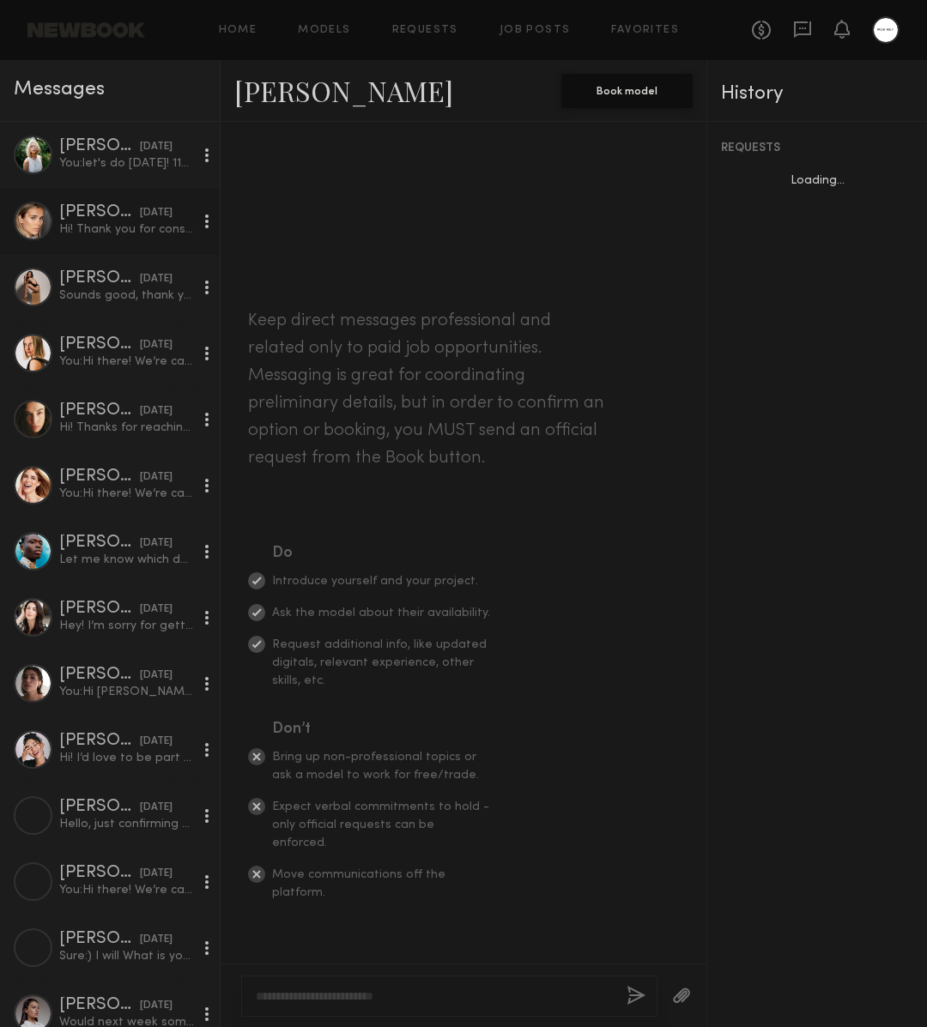
click at [130, 190] on link "[PERSON_NAME] [DATE] Hi! Thank you for considering me - may i ask when the job/…" at bounding box center [110, 221] width 220 height 66
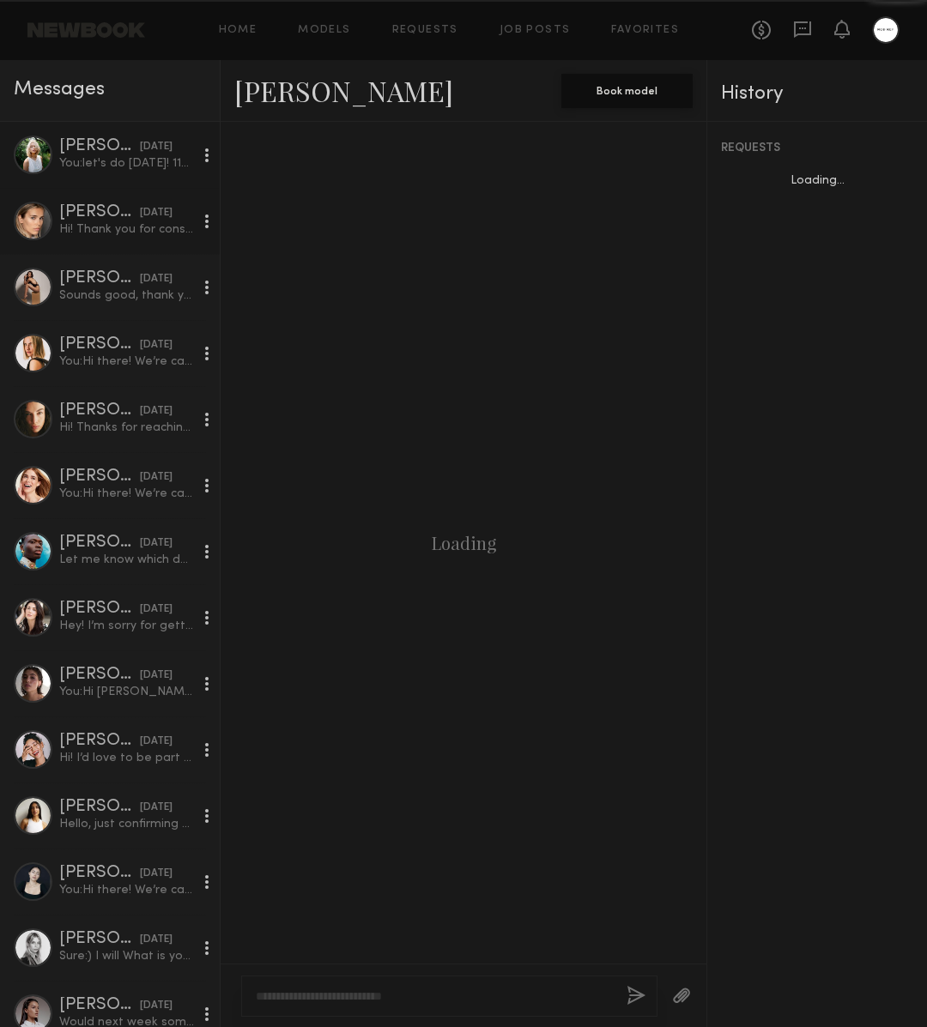
scroll to position [383, 0]
click at [140, 151] on div "[DATE]" at bounding box center [156, 147] width 33 height 16
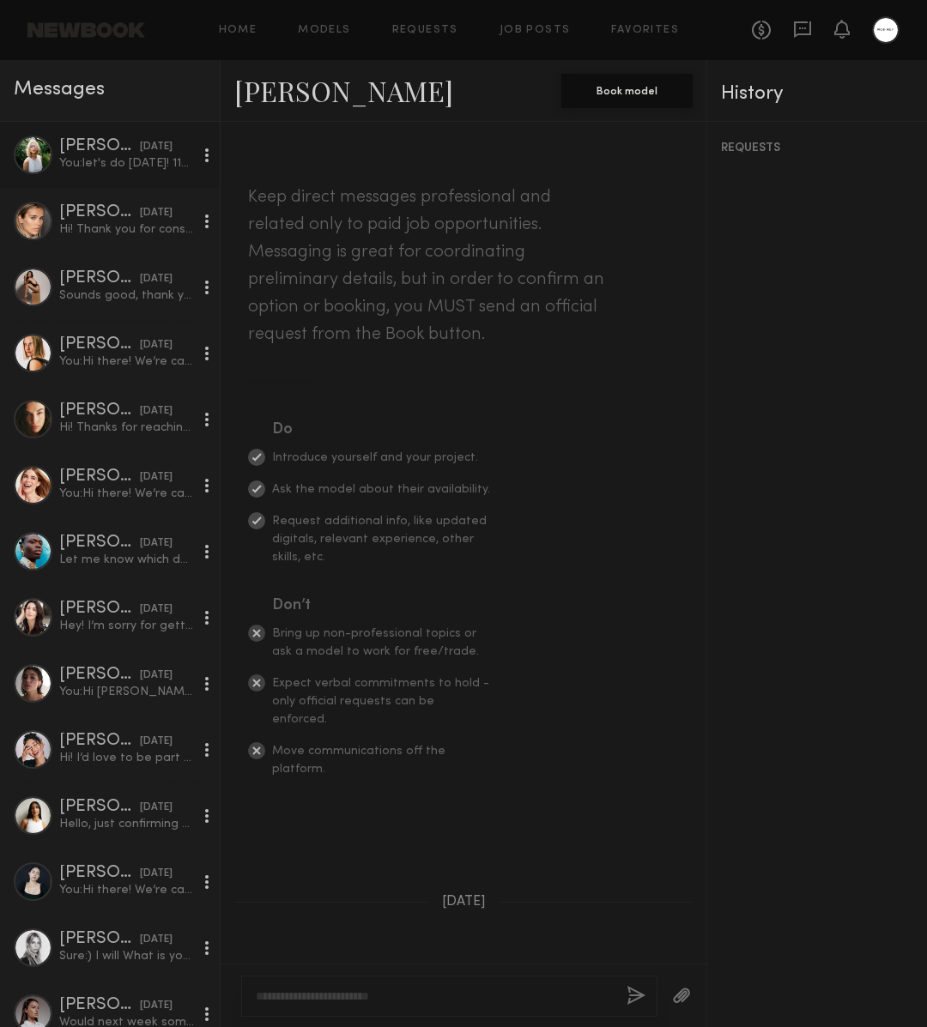
scroll to position [867, 0]
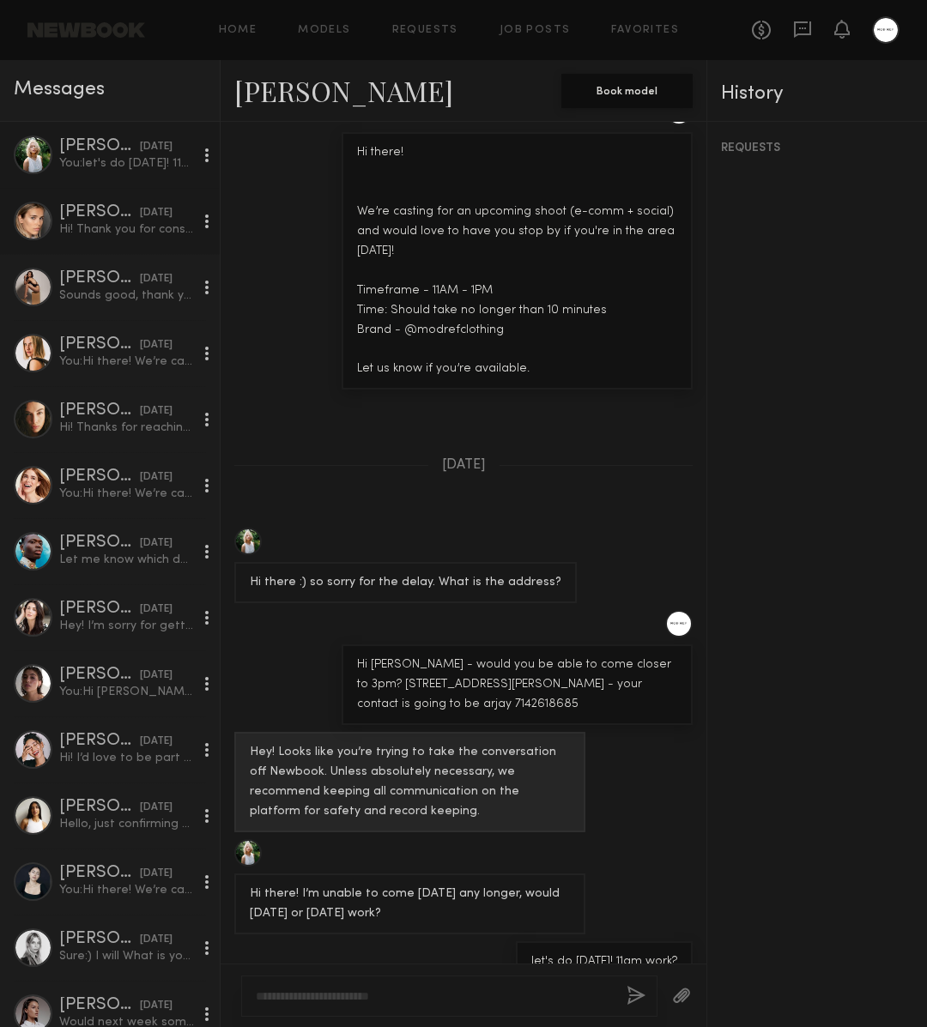
click at [130, 231] on div "Hi! Thank you for considering me - may i ask when the job/shoot is and what's t…" at bounding box center [126, 229] width 135 height 16
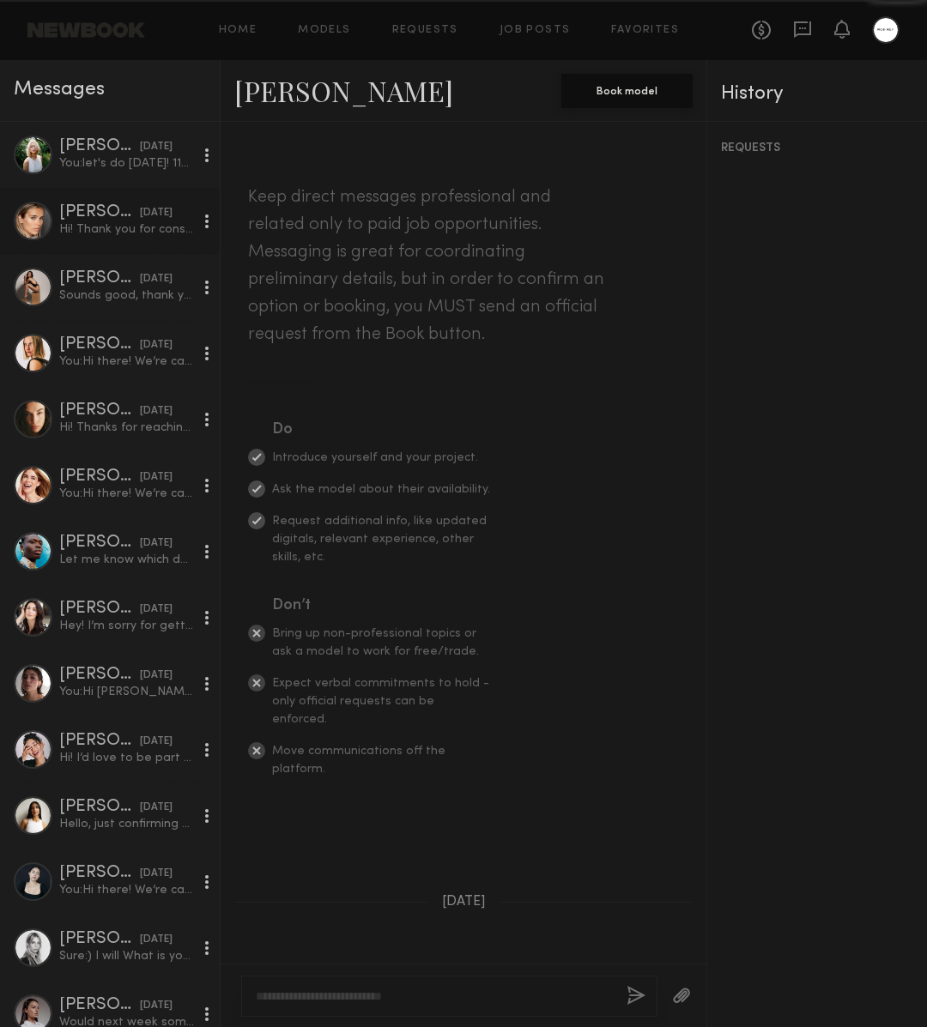
scroll to position [383, 0]
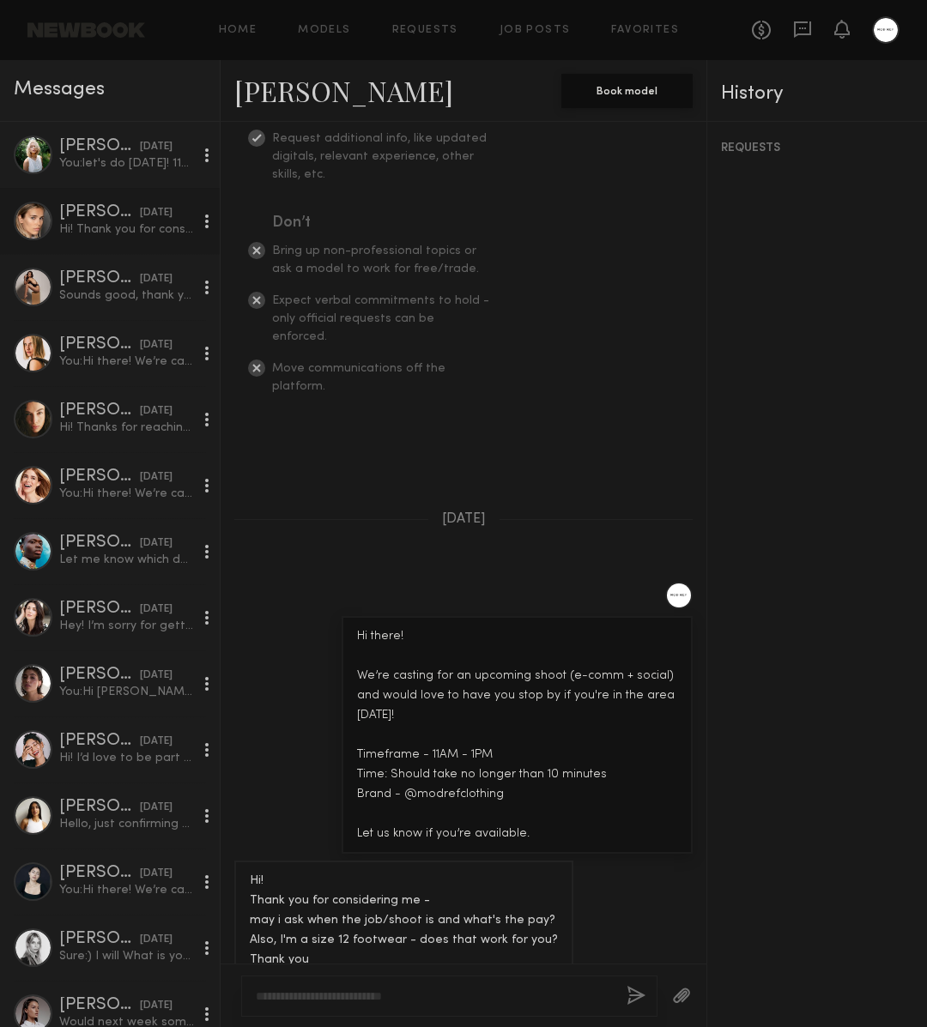
drag, startPoint x: 341, startPoint y: 604, endPoint x: 528, endPoint y: 801, distance: 271.3
click at [528, 801] on div "Hi there! We’re casting for an upcoming shoot (e-comm + social) and would love …" at bounding box center [517, 735] width 320 height 216
copy div "Hi there! We’re casting for an upcoming shoot (e-comm + social) and would love …"
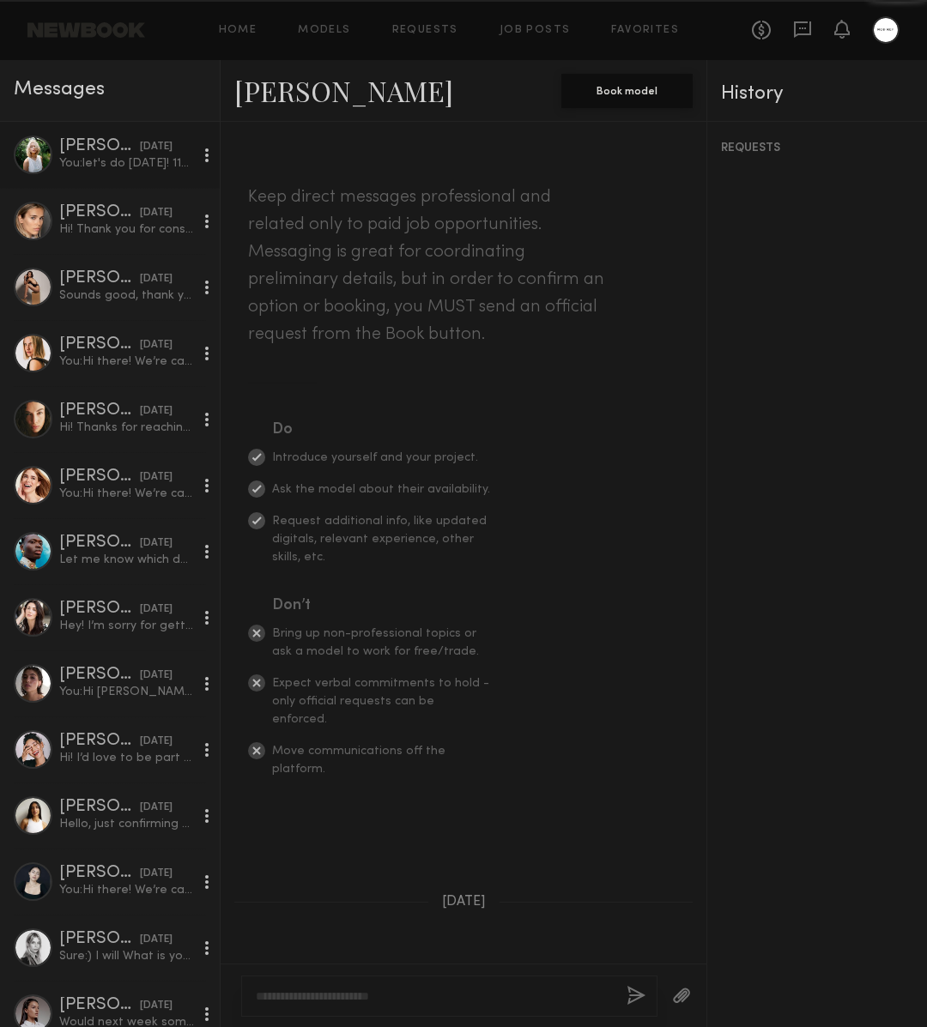
scroll to position [867, 0]
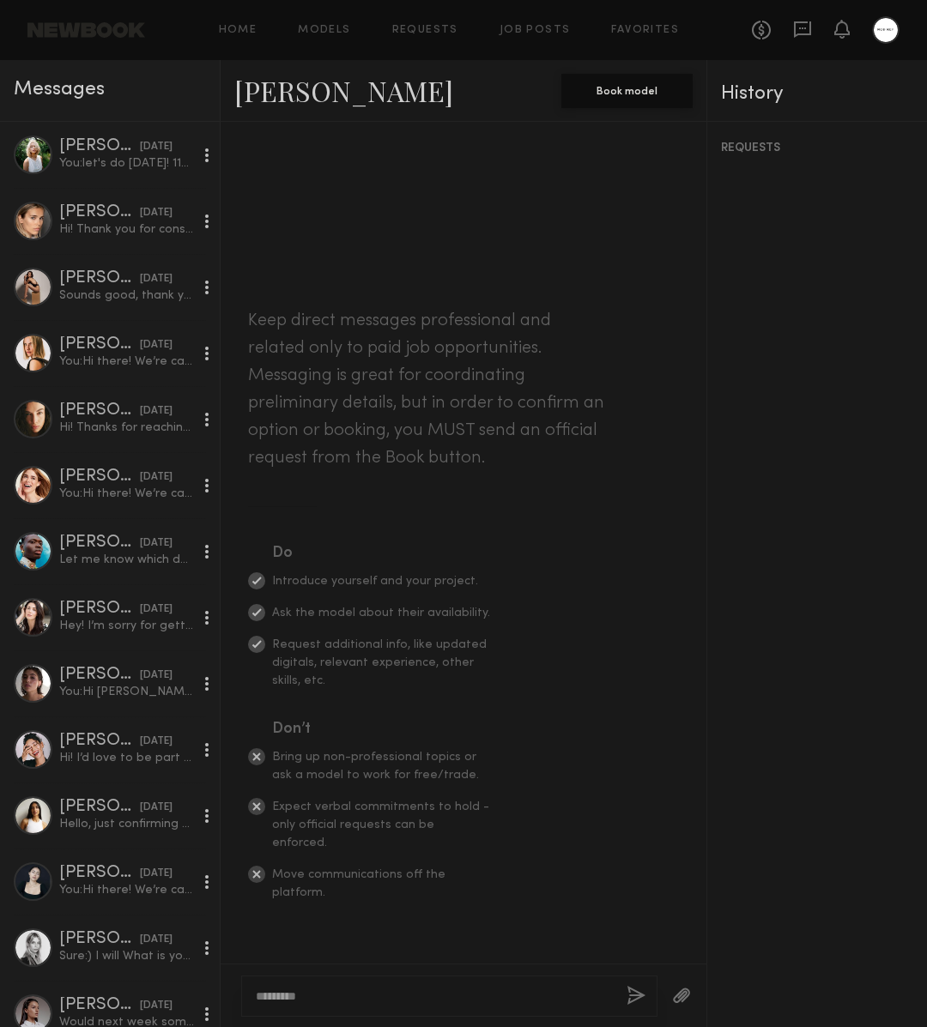
scroll to position [48, 0]
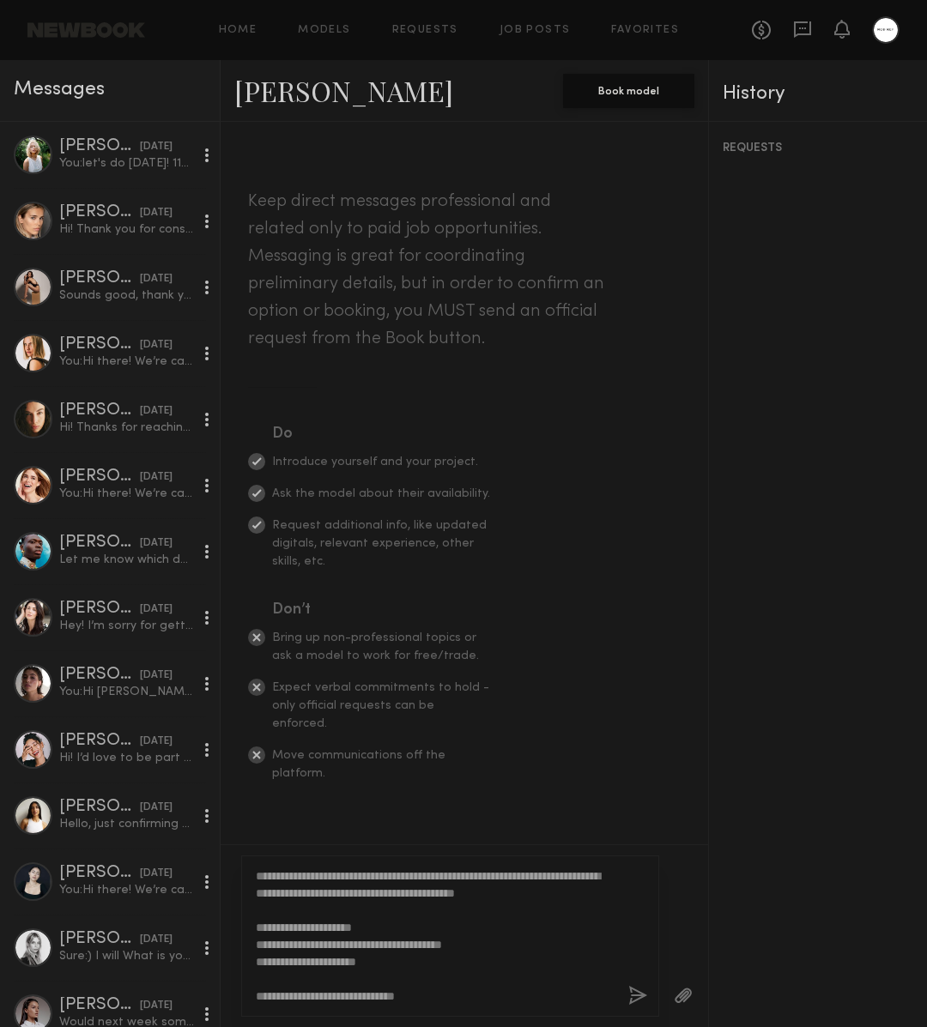
type textarea "**********"
click at [642, 994] on button "button" at bounding box center [637, 996] width 19 height 21
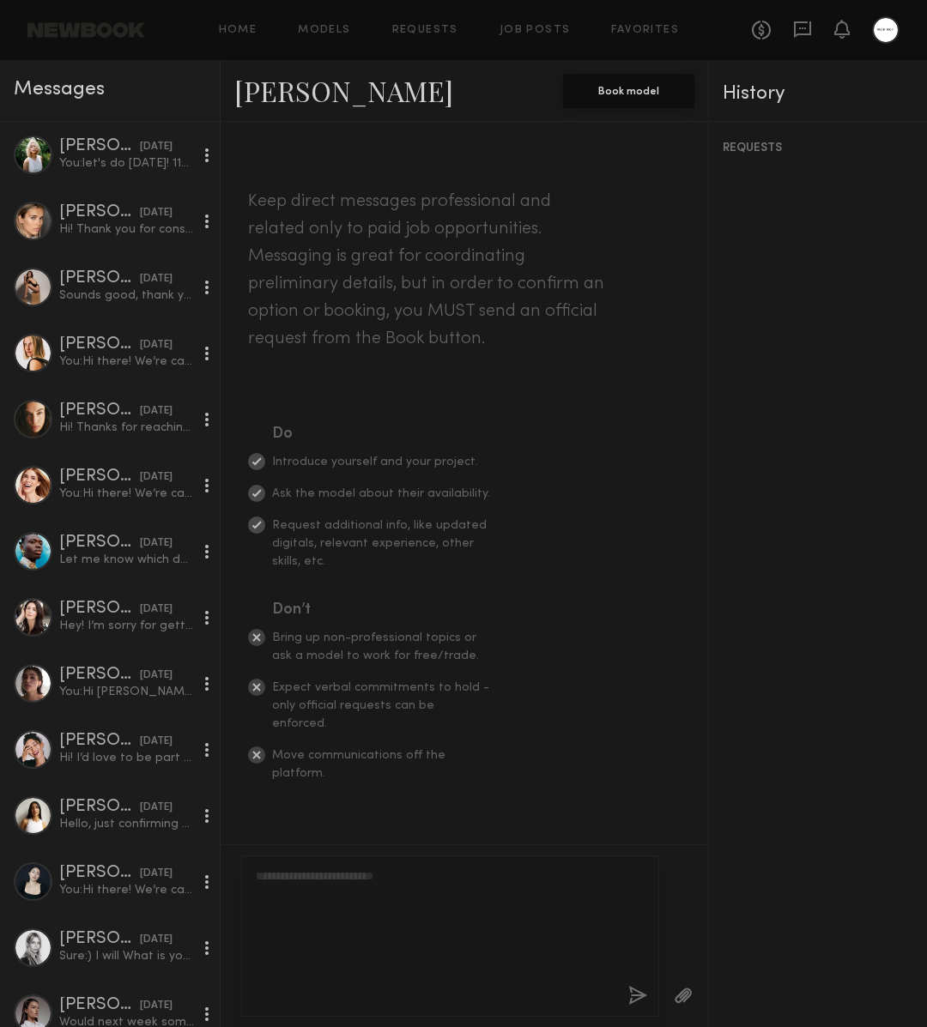
scroll to position [0, 0]
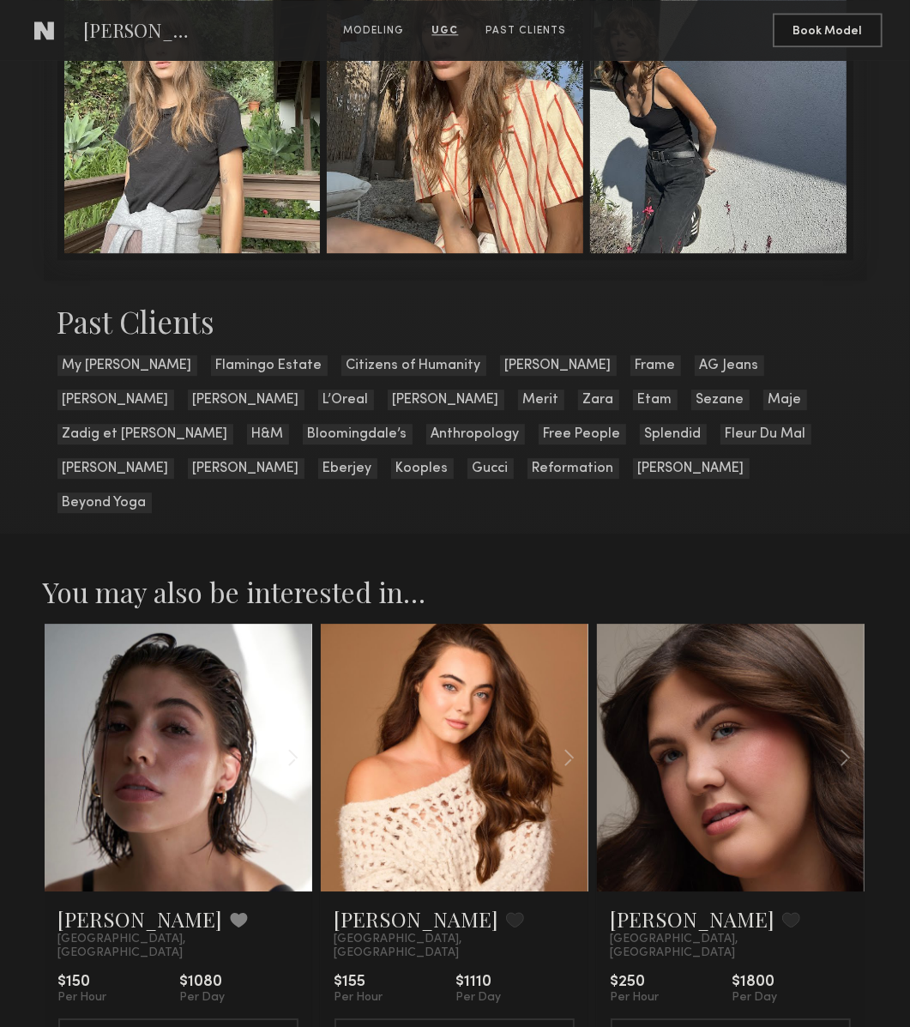
scroll to position [2690, 0]
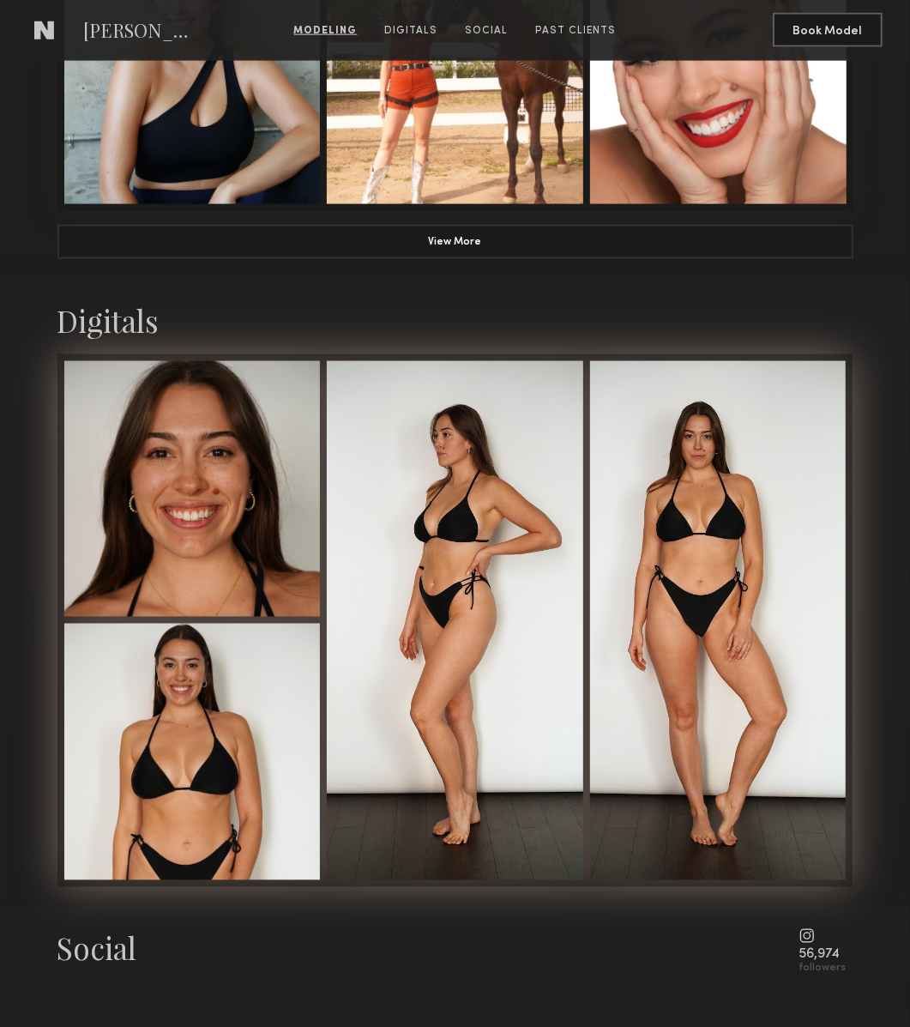
scroll to position [2225, 0]
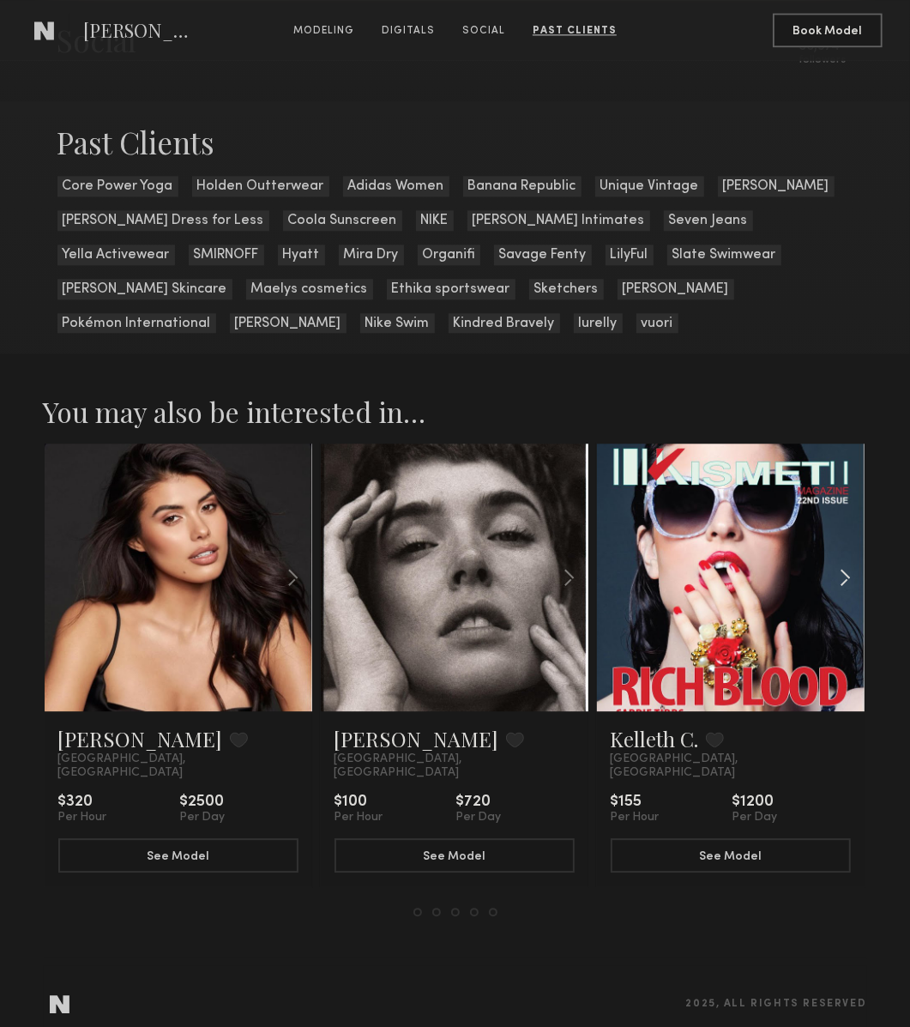
click at [836, 581] on common-icon at bounding box center [845, 577] width 25 height 33
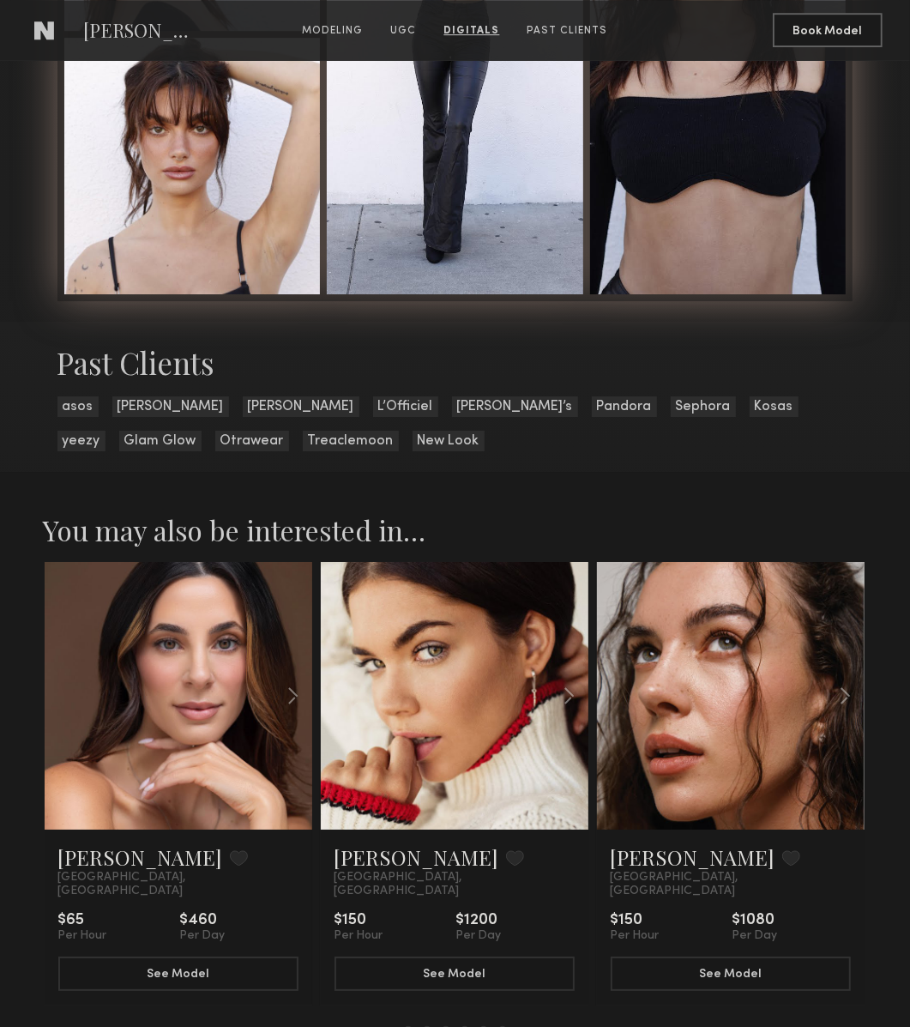
scroll to position [3248, 0]
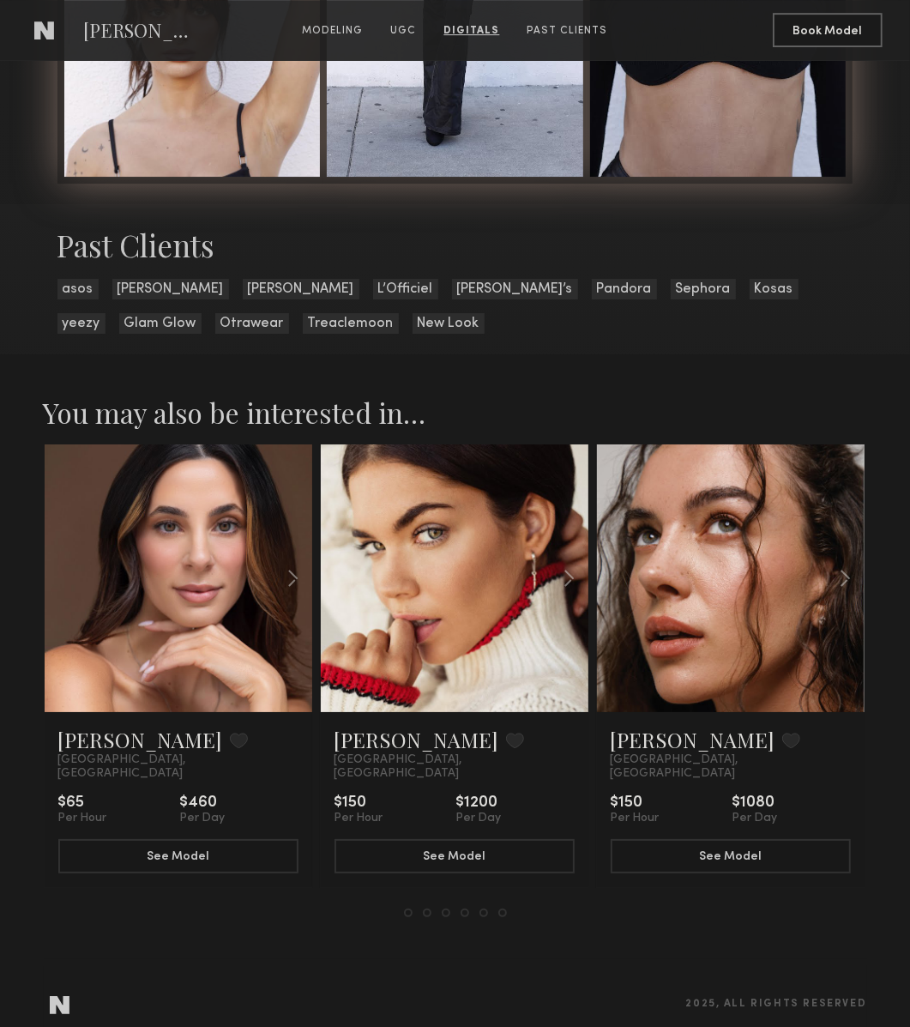
click at [410, 909] on button at bounding box center [408, 913] width 9 height 9
click at [420, 909] on div at bounding box center [455, 913] width 103 height 9
click at [426, 909] on button at bounding box center [427, 913] width 9 height 9
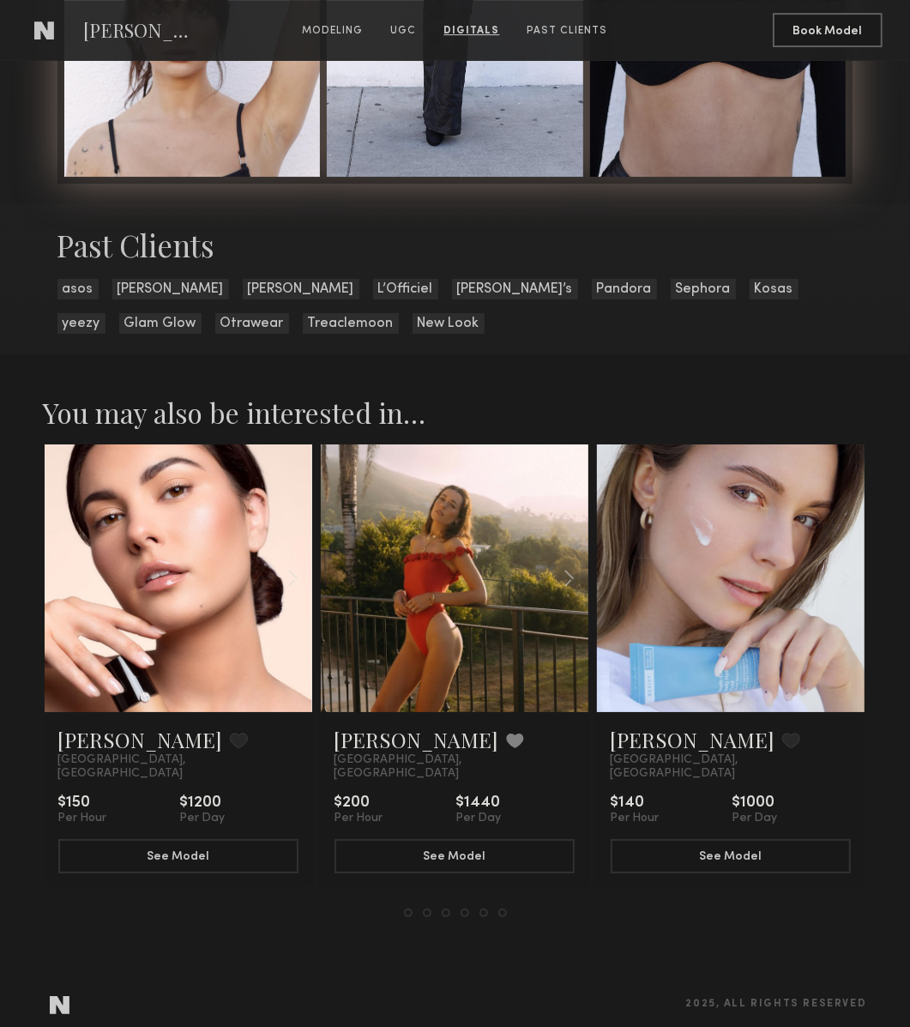
click at [444, 909] on button at bounding box center [446, 913] width 9 height 9
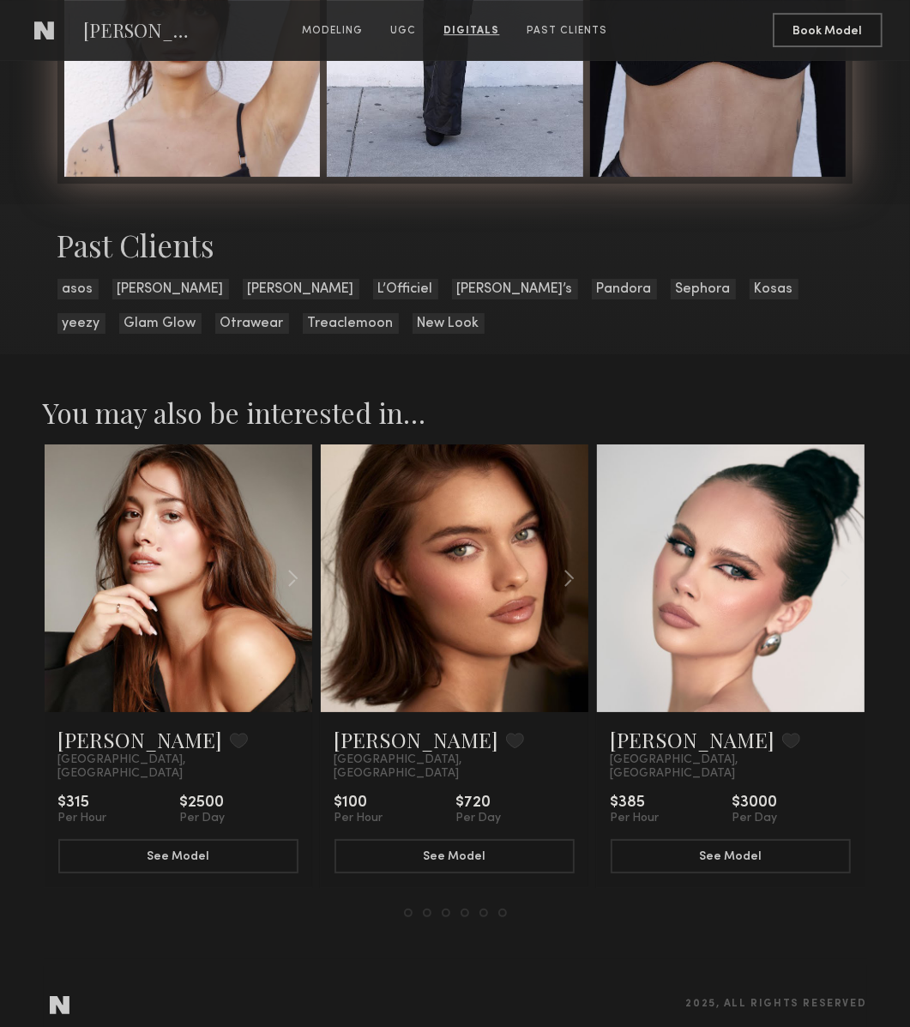
click at [465, 909] on button at bounding box center [465, 913] width 9 height 9
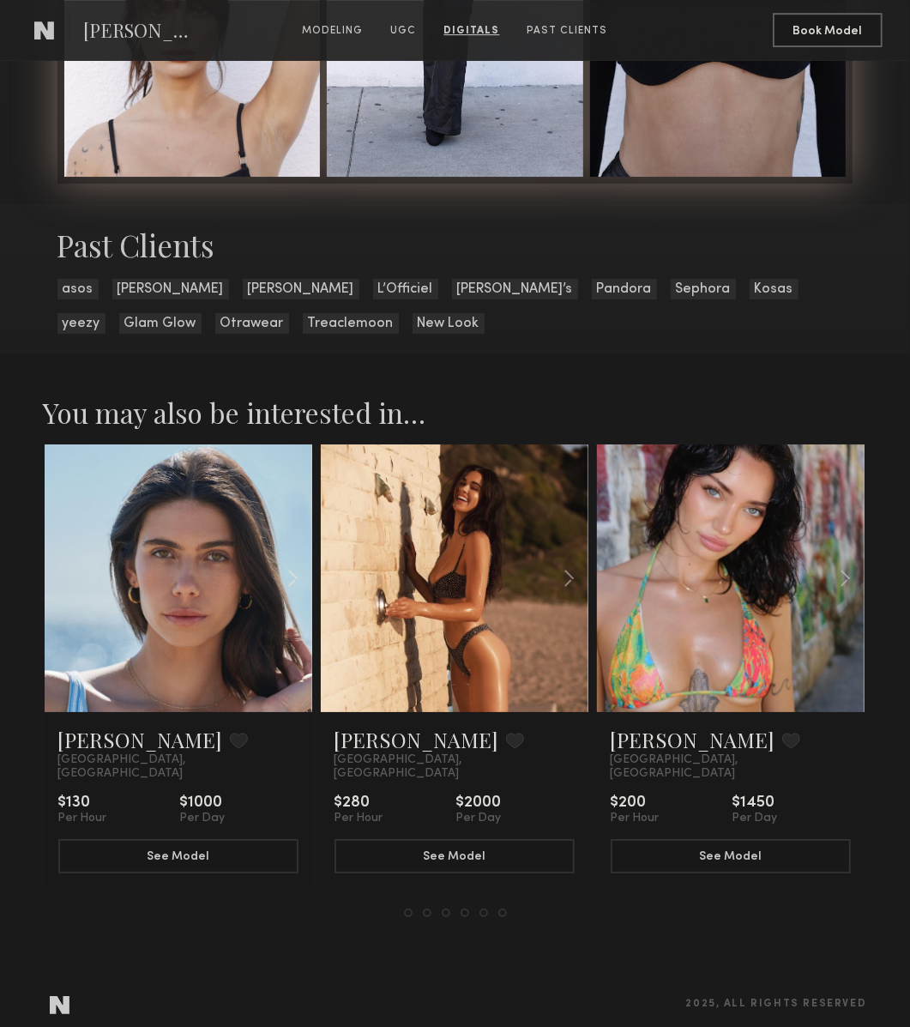
click at [247, 571] on div at bounding box center [268, 578] width 88 height 268
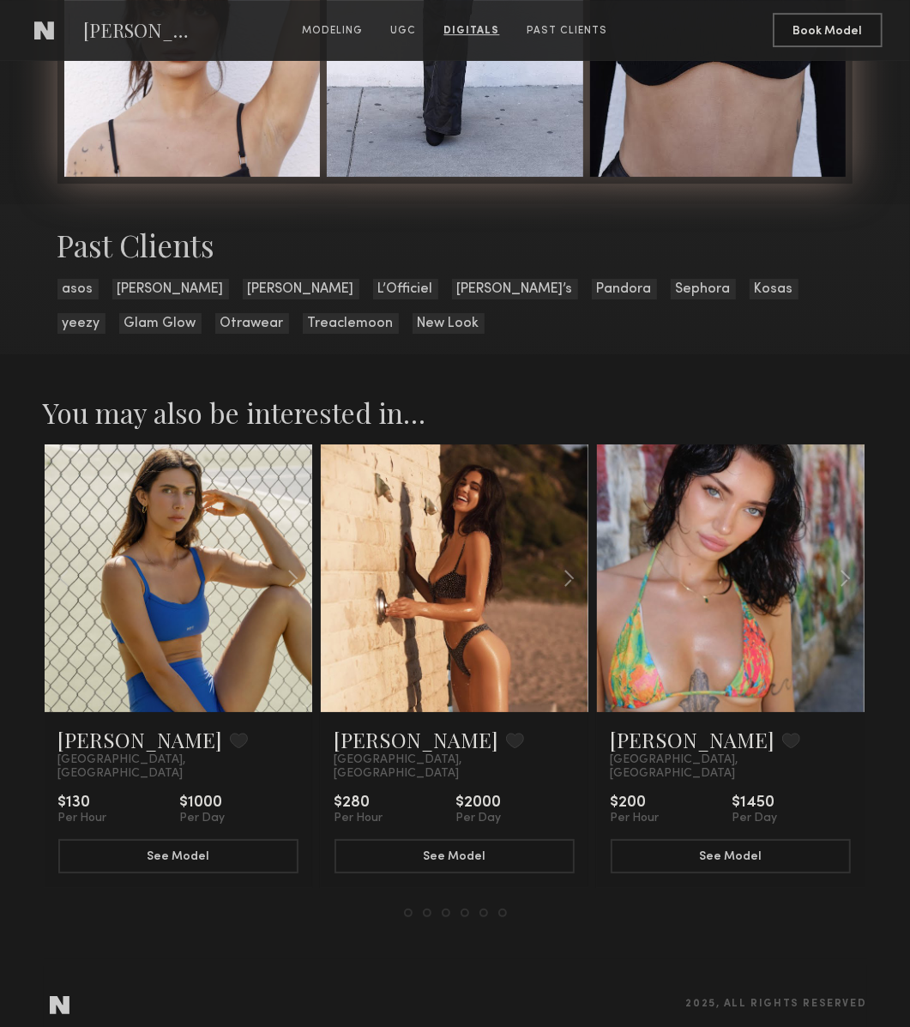
click at [487, 909] on div at bounding box center [455, 913] width 103 height 9
click at [486, 909] on button at bounding box center [484, 913] width 9 height 9
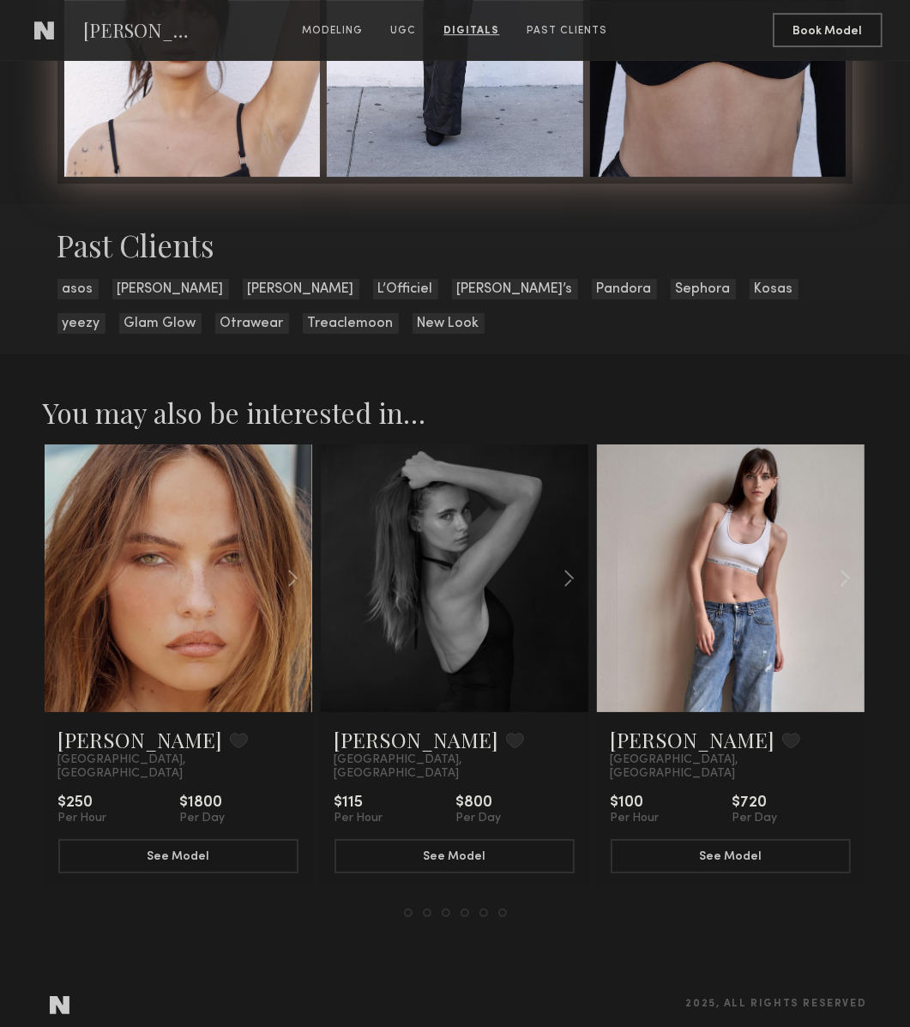
click at [485, 909] on button at bounding box center [484, 913] width 9 height 9
click at [505, 909] on button at bounding box center [503, 913] width 9 height 9
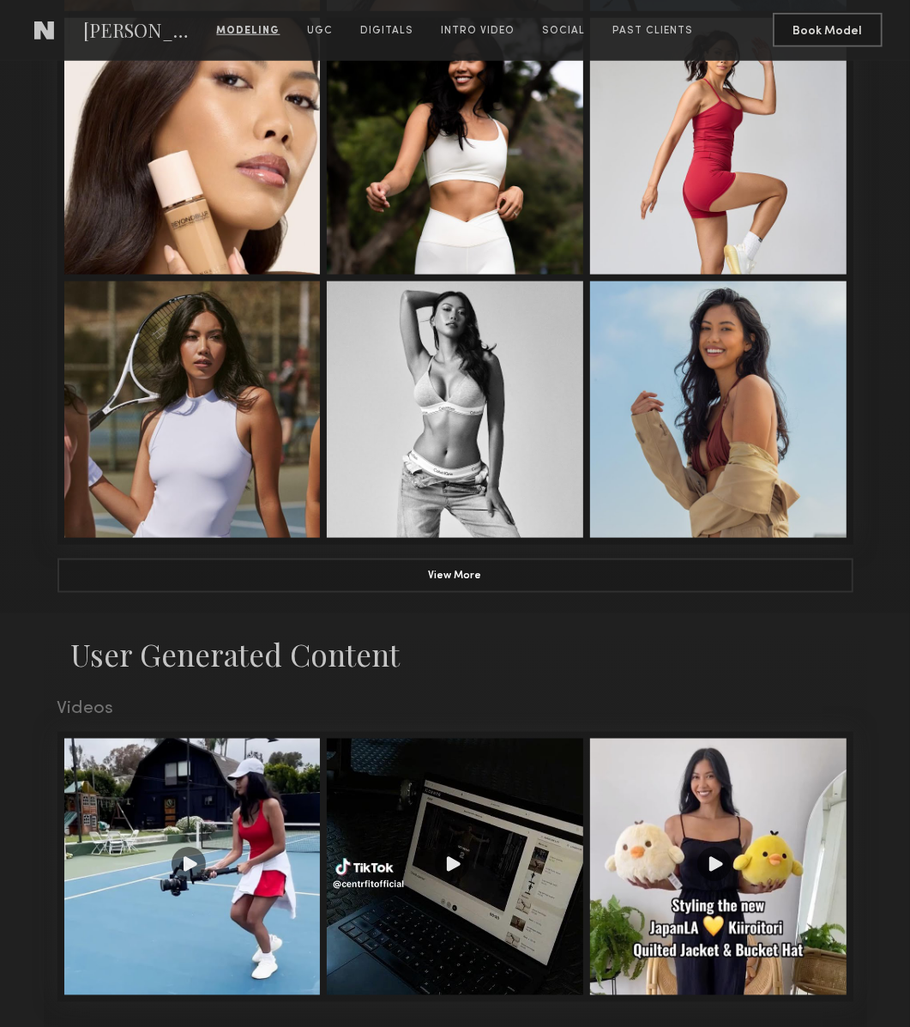
scroll to position [1207, 0]
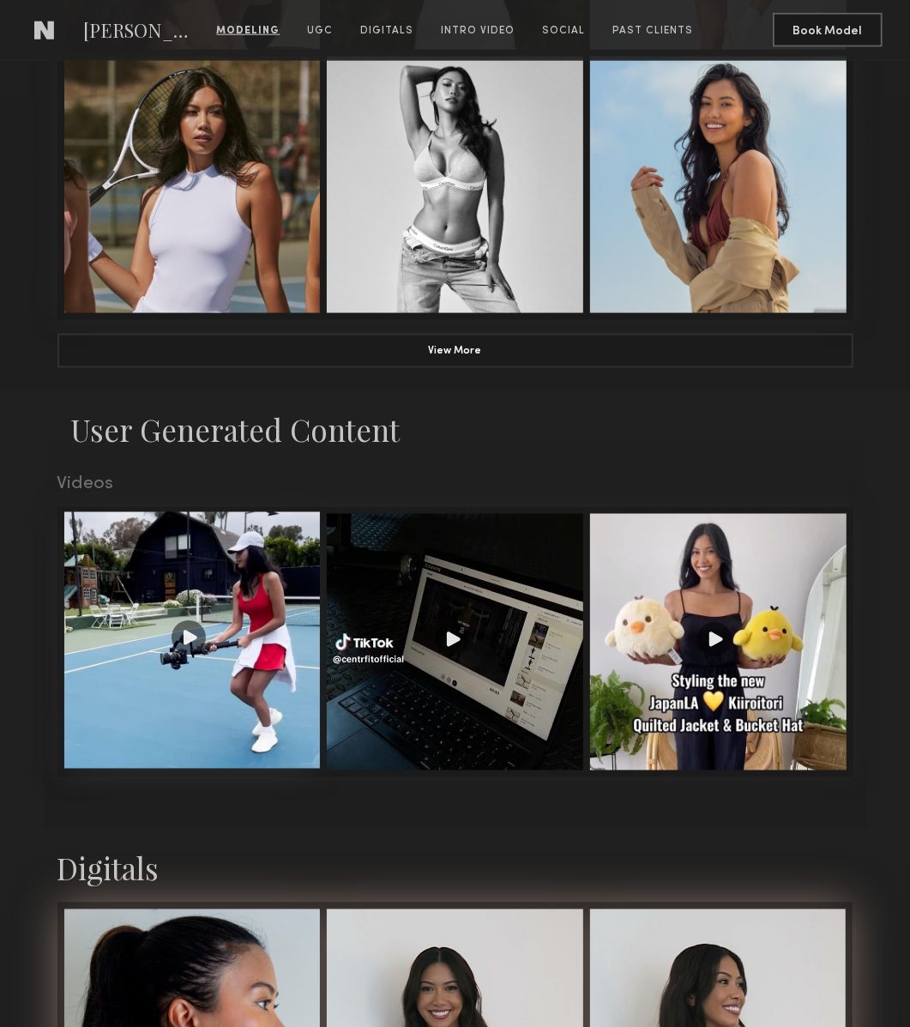
click at [274, 589] on div at bounding box center [192, 640] width 257 height 257
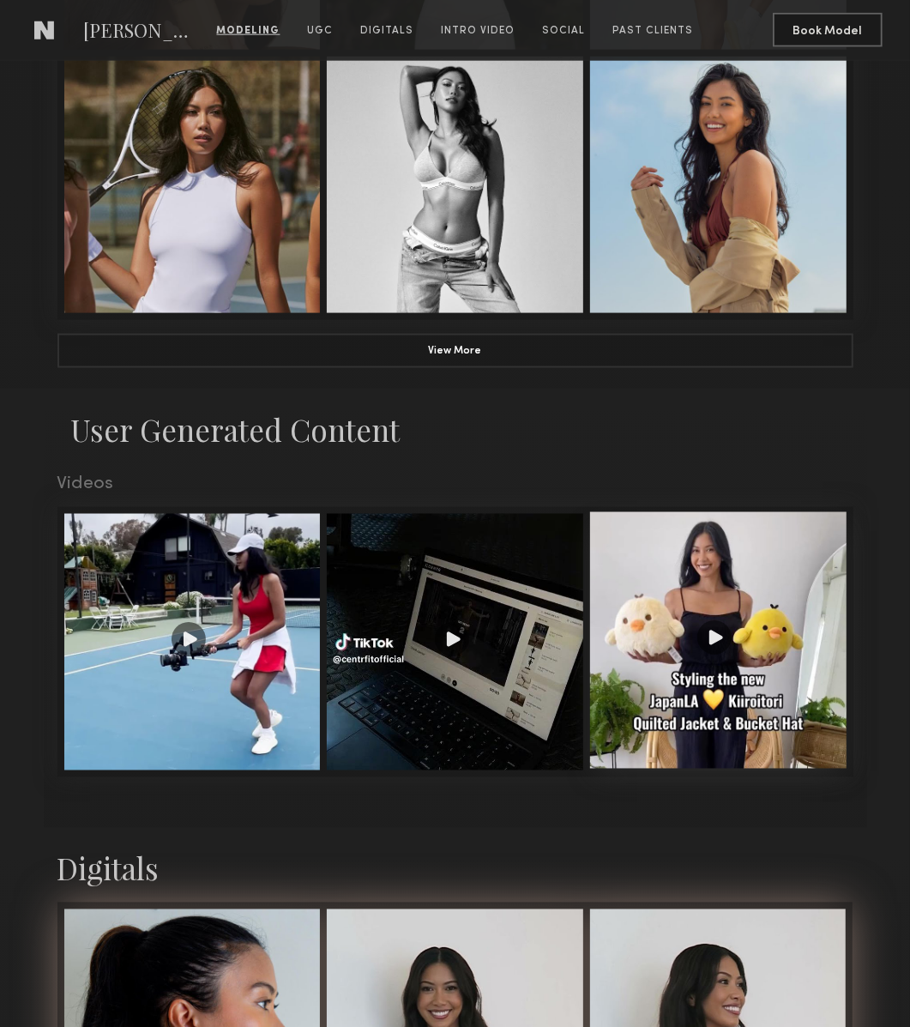
click at [697, 605] on div at bounding box center [718, 640] width 257 height 257
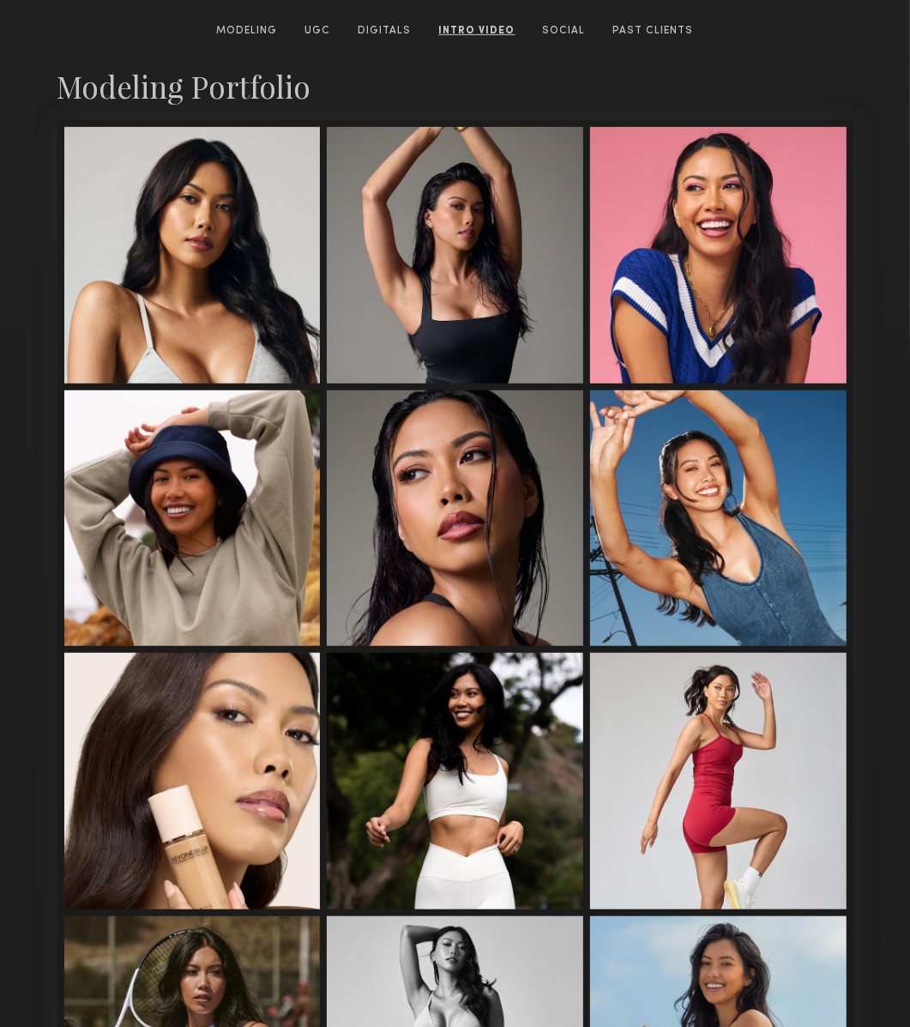
scroll to position [0, 0]
